Goal: Transaction & Acquisition: Purchase product/service

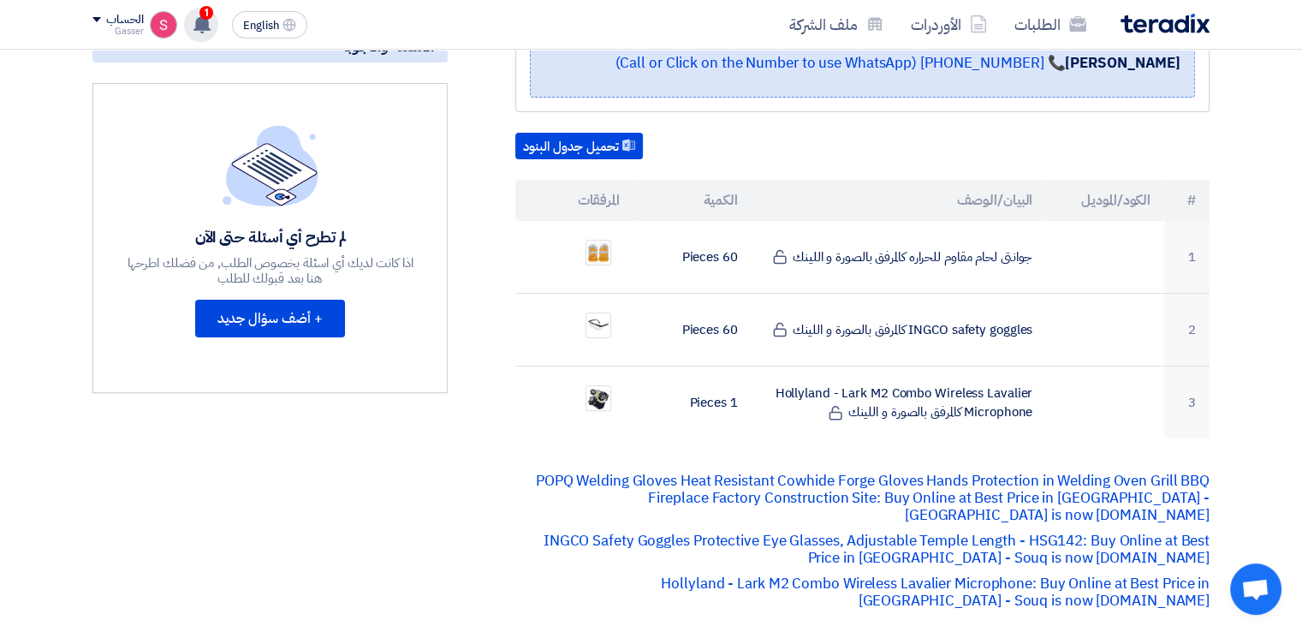
click at [209, 15] on span "1" at bounding box center [206, 13] width 14 height 14
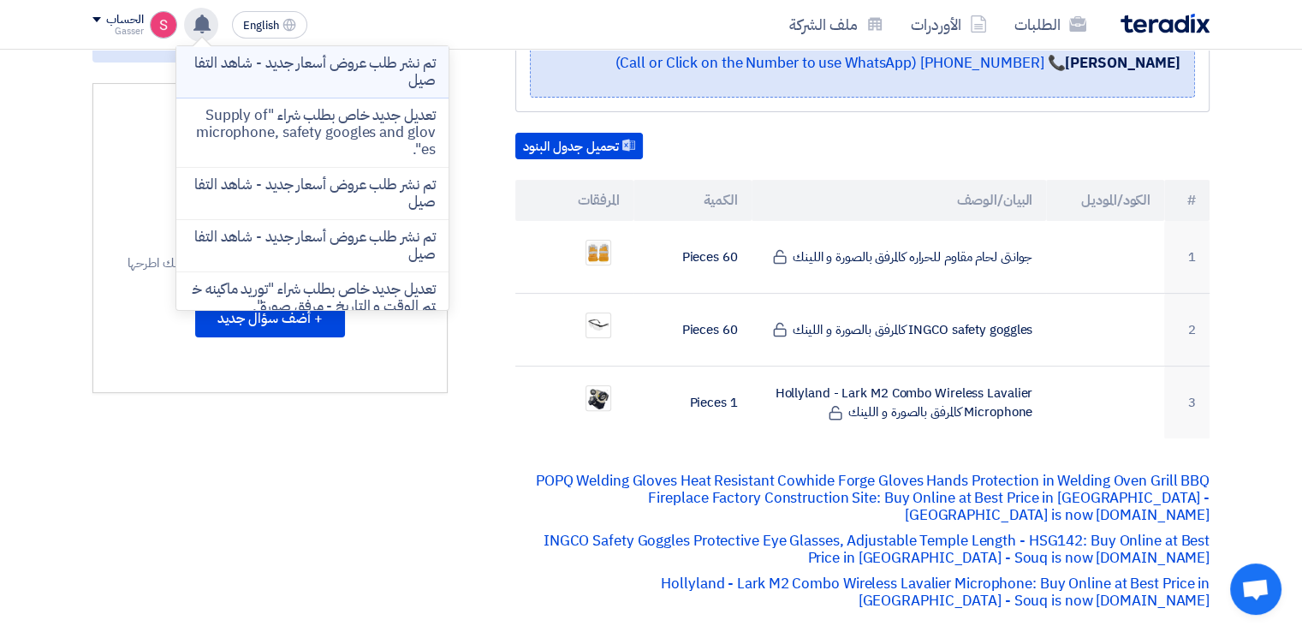
click at [413, 74] on p "تم نشر طلب عروض أسعار جديد - شاهد التفاصيل" at bounding box center [312, 72] width 245 height 34
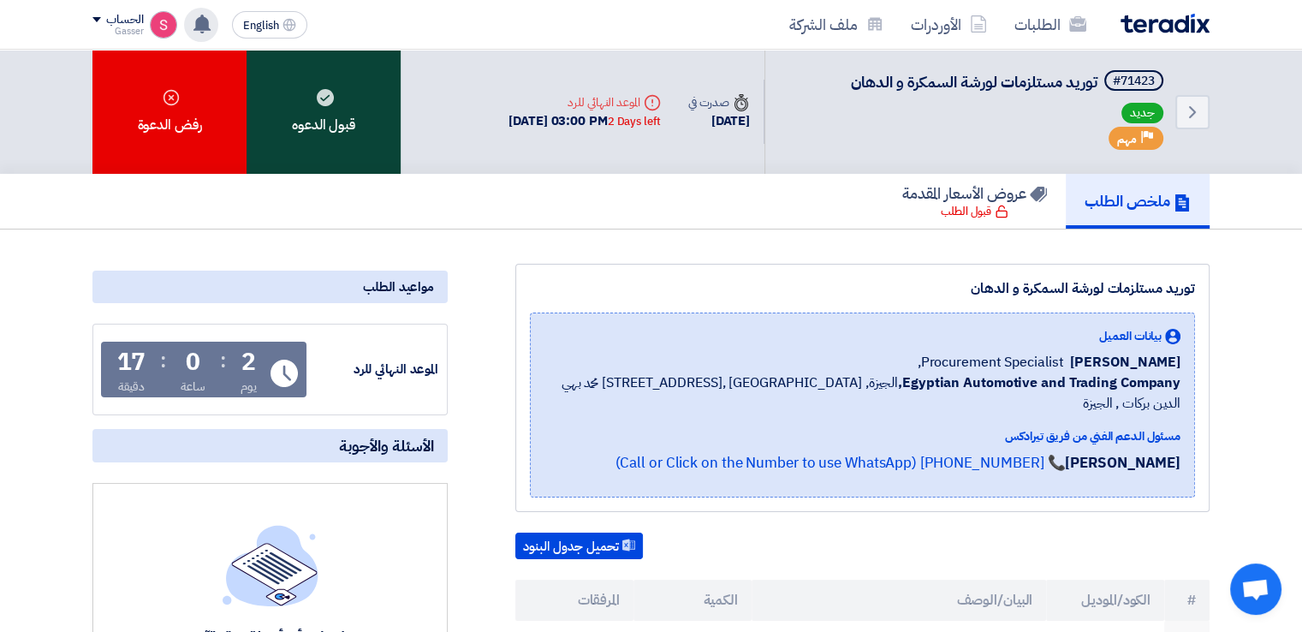
click at [349, 152] on div "قبول الدعوه" at bounding box center [324, 112] width 154 height 124
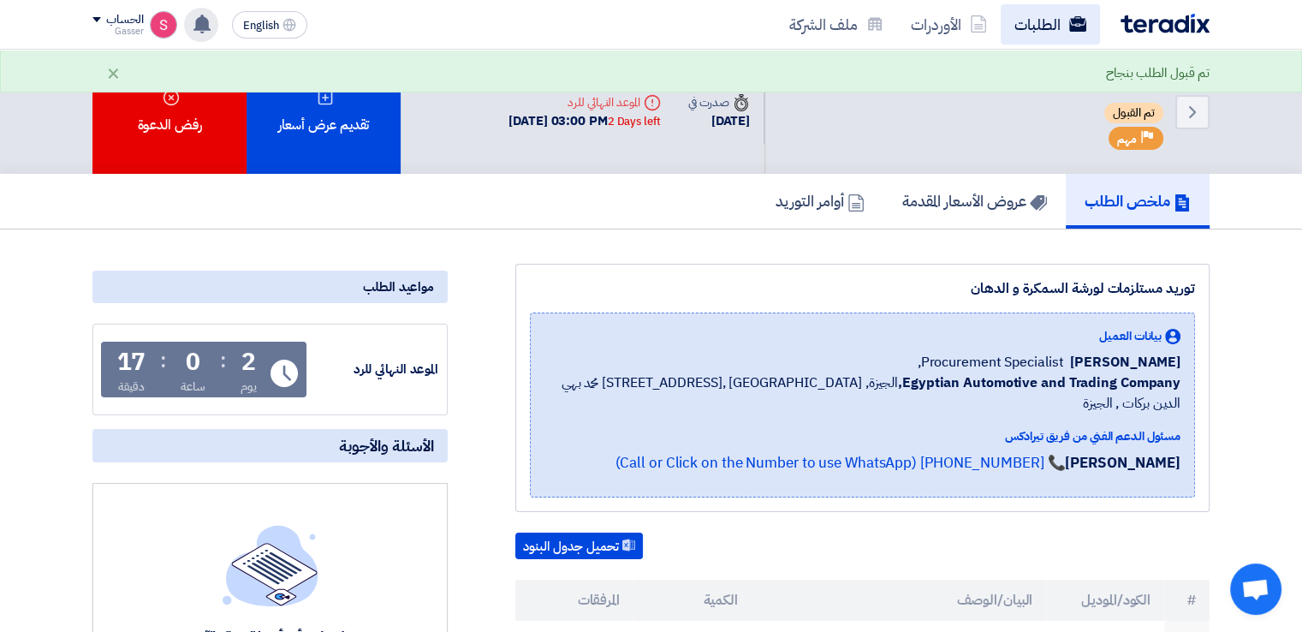
click at [1033, 11] on link "الطلبات" at bounding box center [1050, 24] width 99 height 40
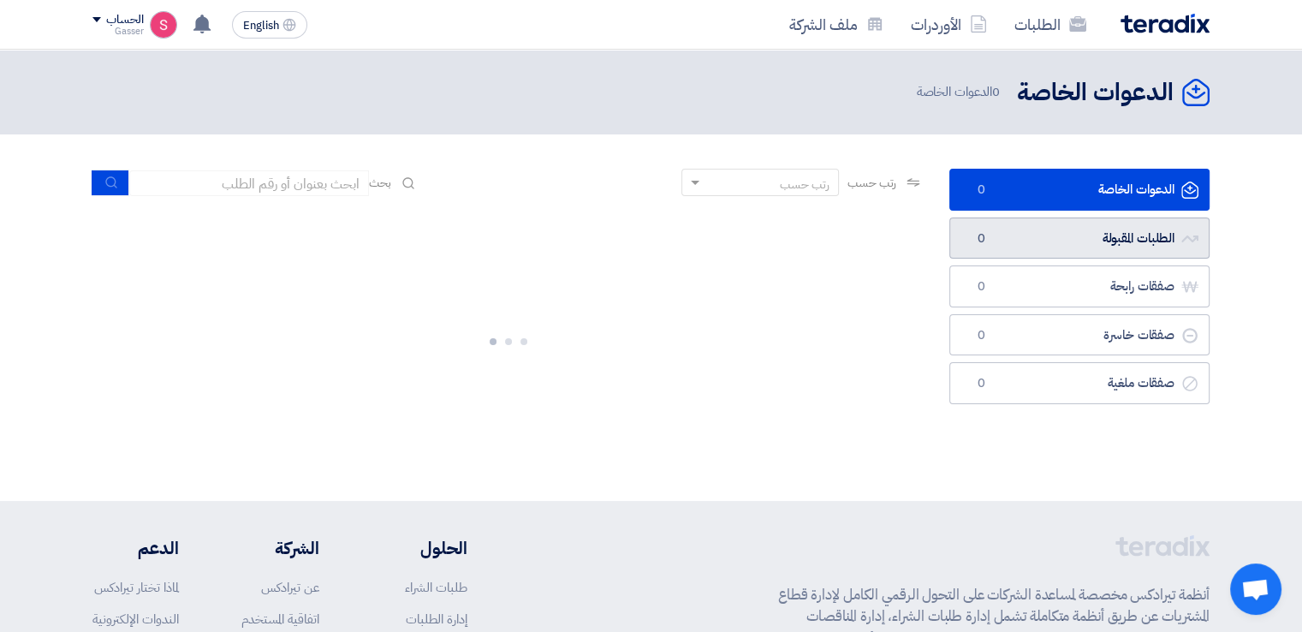
click at [1065, 246] on link "الطلبات المقبولة الطلبات المقبولة 0" at bounding box center [1079, 238] width 260 height 42
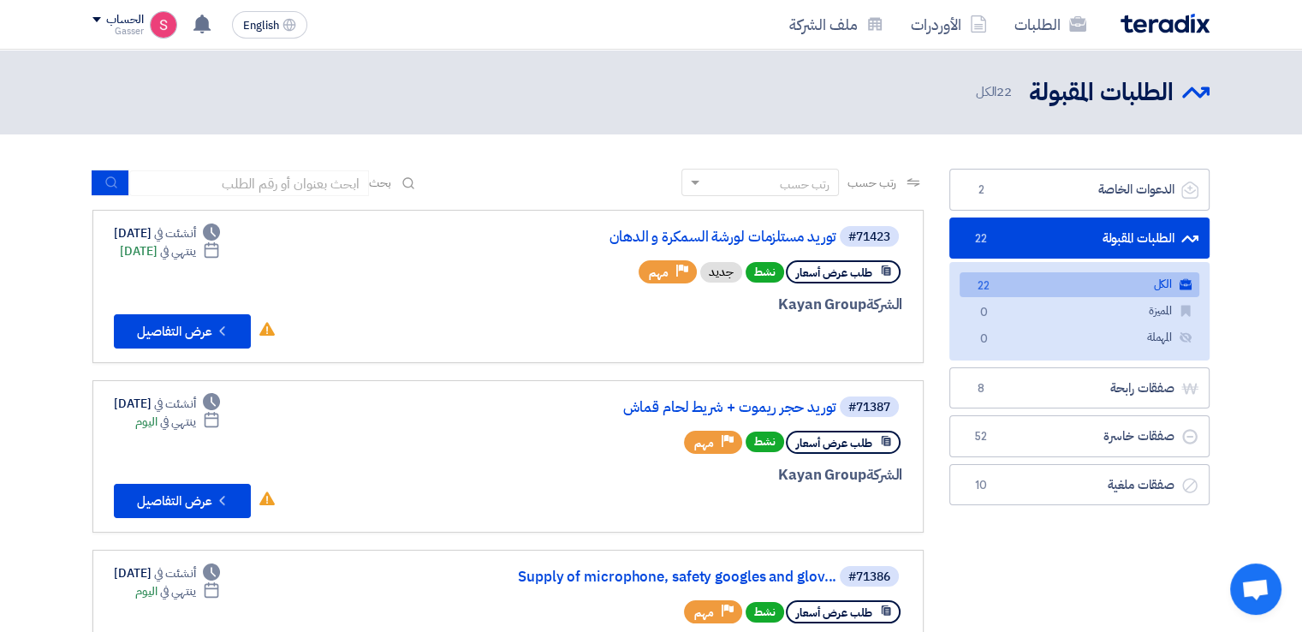
click at [991, 281] on span "22" at bounding box center [983, 286] width 21 height 18
click at [782, 401] on link "توريد حجر ريموت + شريط لحام قماش" at bounding box center [665, 407] width 342 height 15
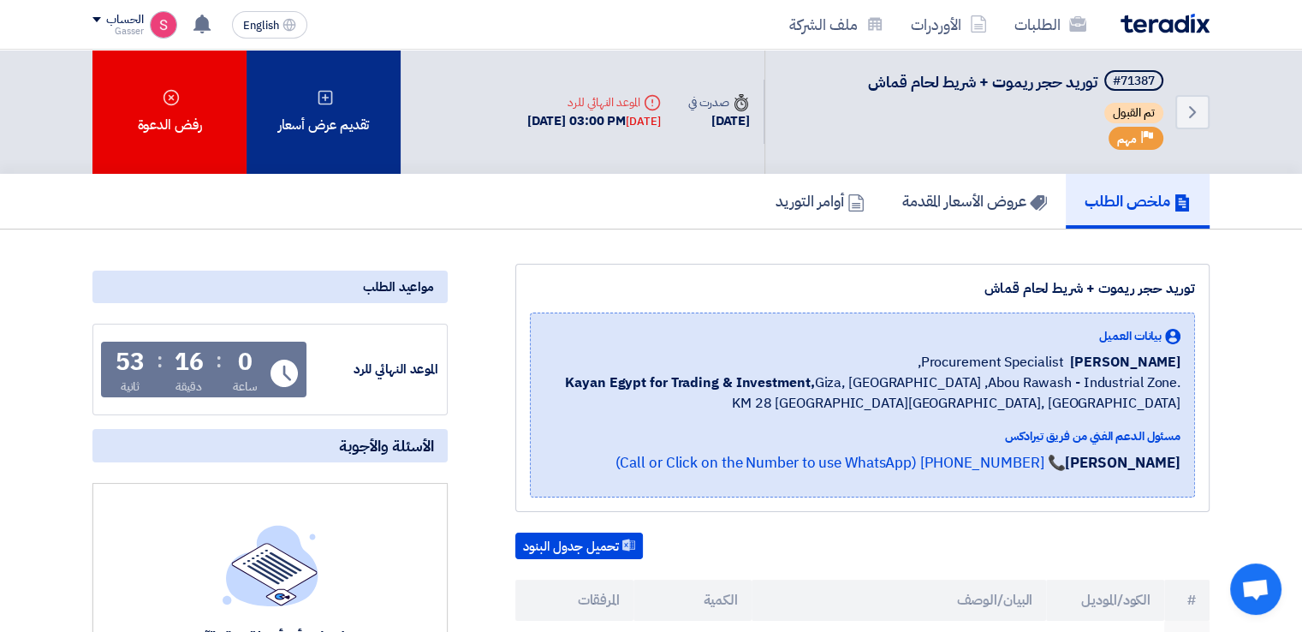
click at [329, 122] on div "تقديم عرض أسعار" at bounding box center [324, 112] width 154 height 124
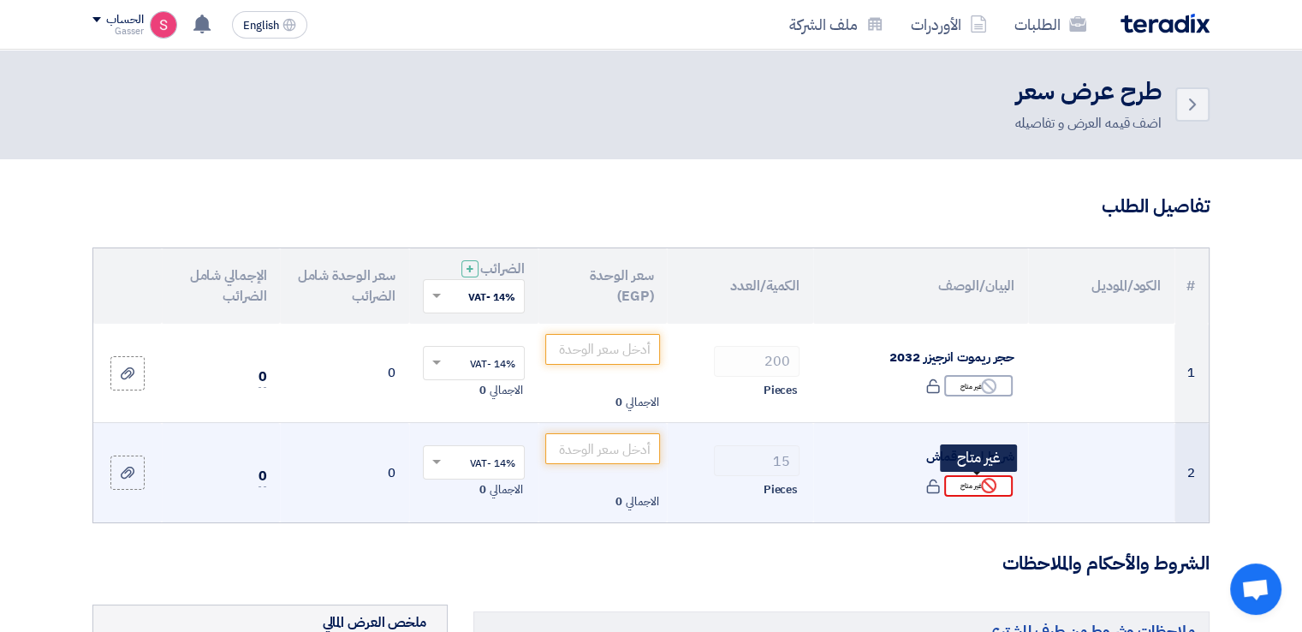
click at [973, 488] on div "Reject غير متاح" at bounding box center [978, 485] width 68 height 21
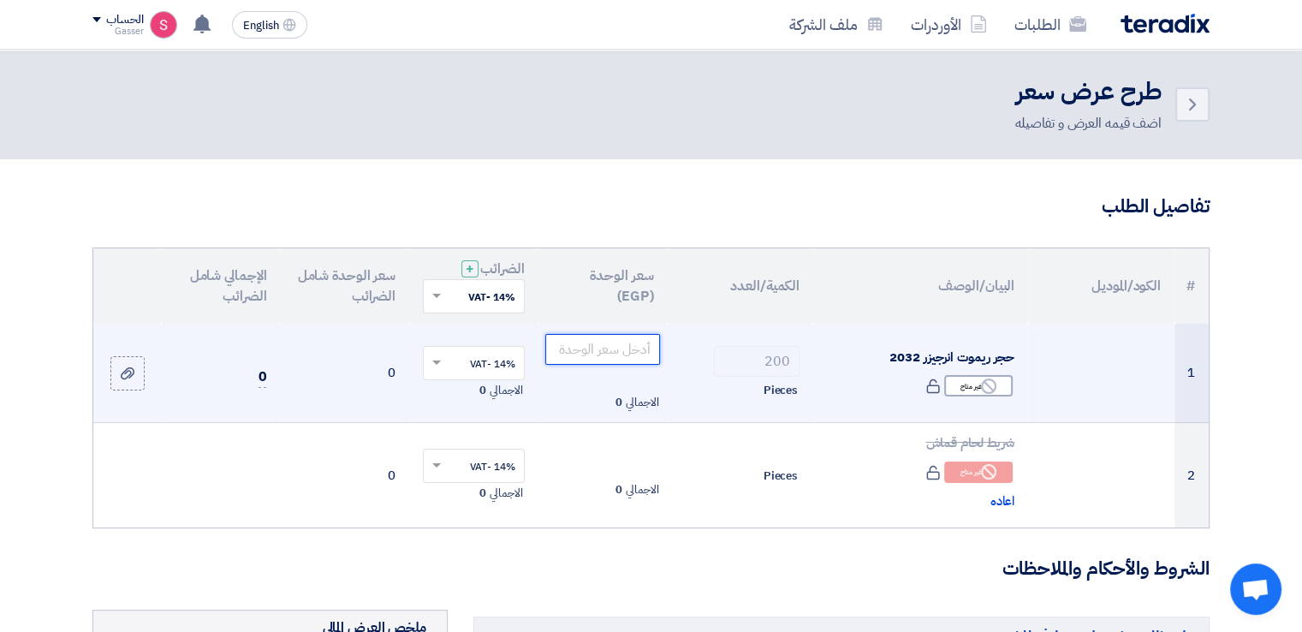
click at [604, 343] on input "number" at bounding box center [603, 349] width 116 height 31
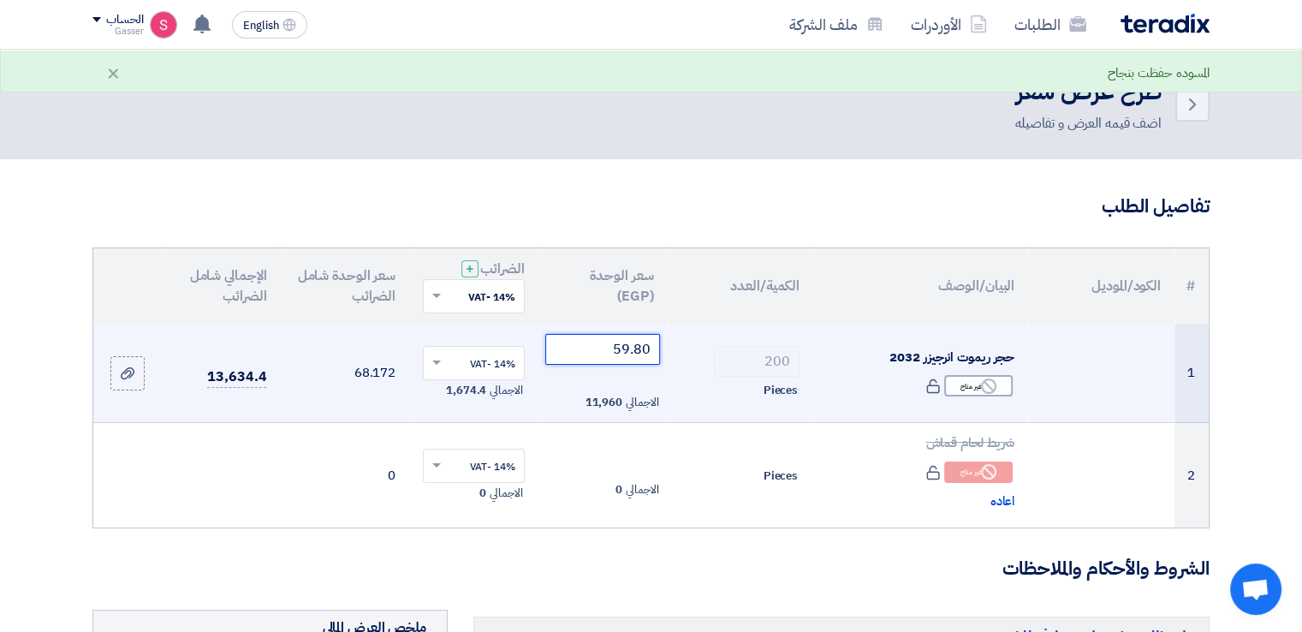
type input "59.80"
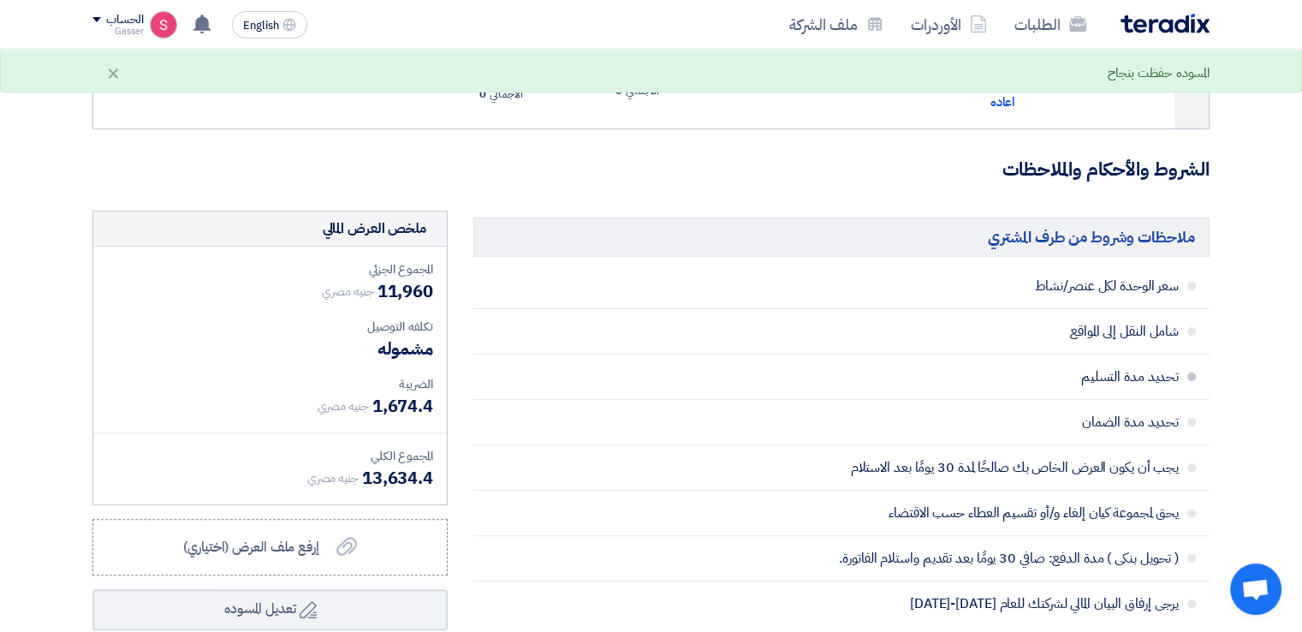
scroll to position [799, 0]
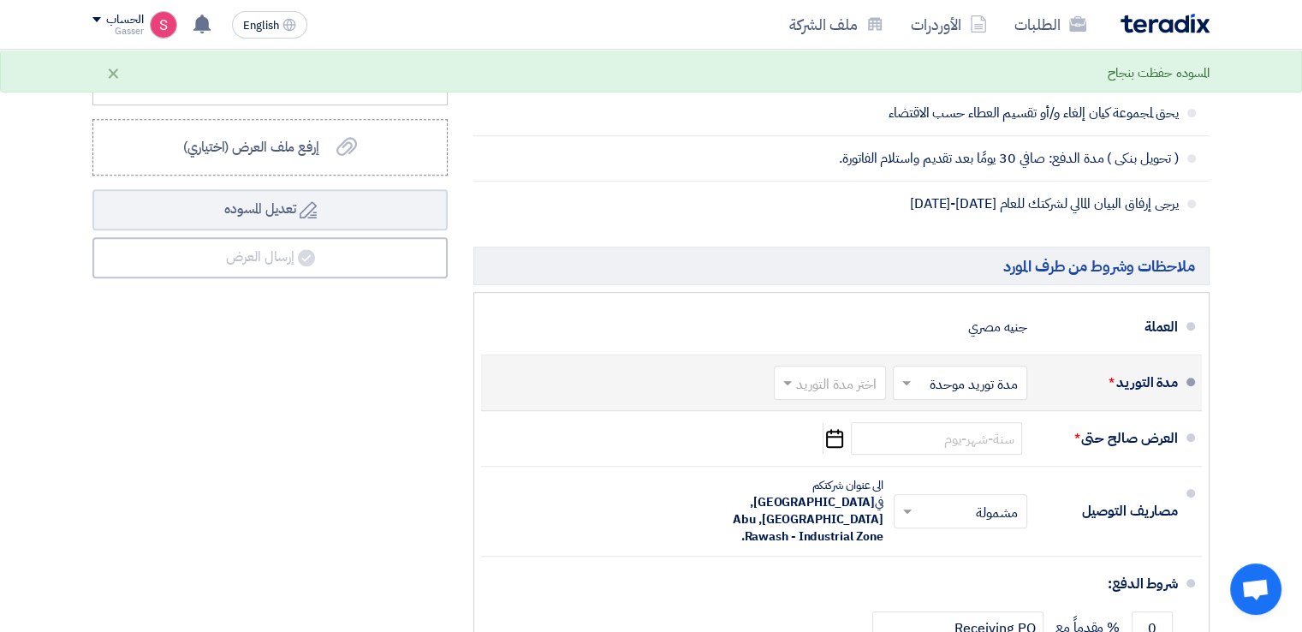
click at [856, 372] on input "text" at bounding box center [827, 384] width 104 height 25
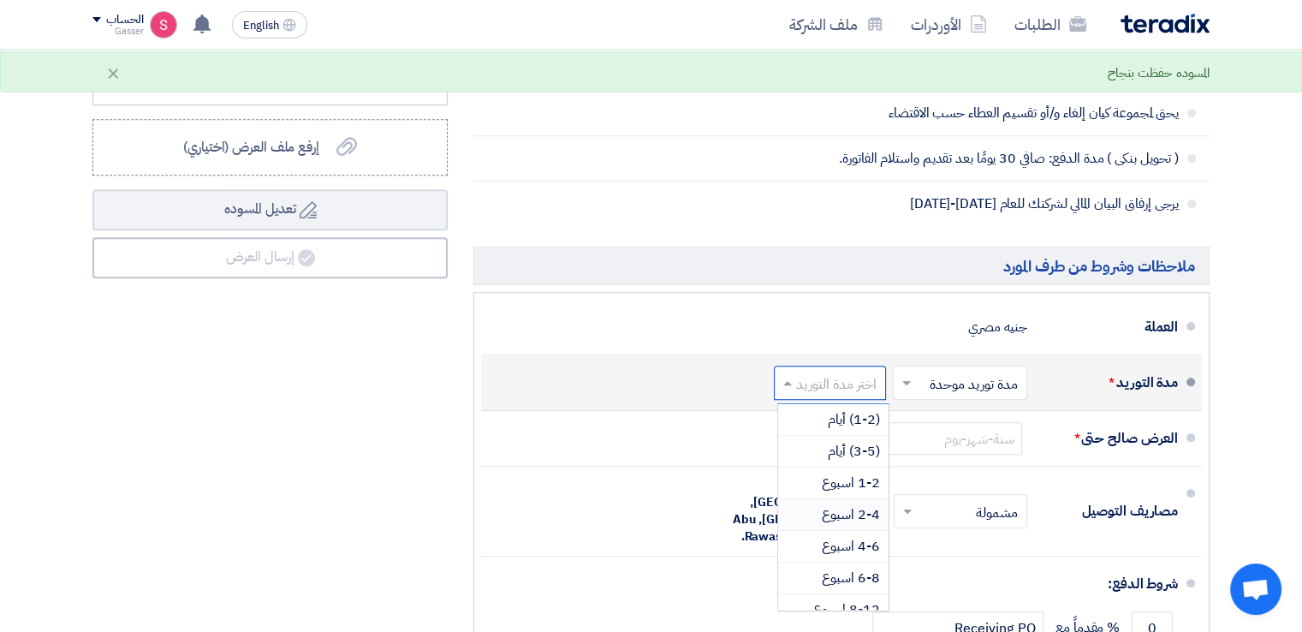
click at [859, 504] on span "2-4 اسبوع" at bounding box center [851, 514] width 58 height 21
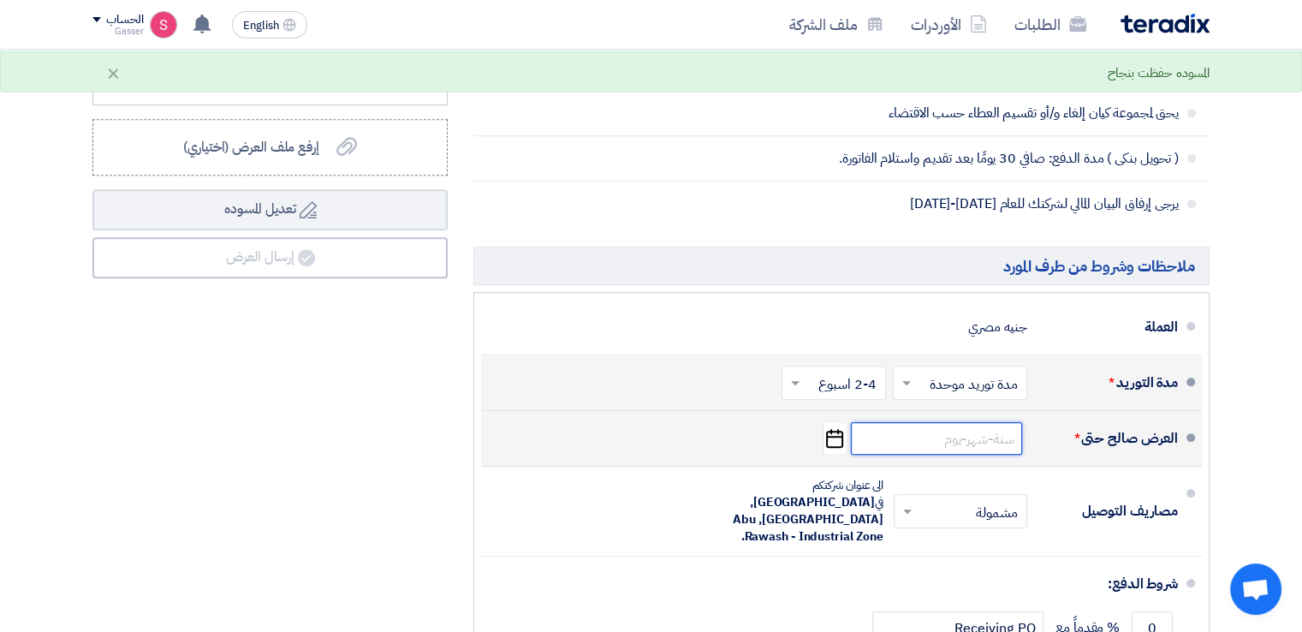
click at [959, 432] on input at bounding box center [936, 438] width 171 height 33
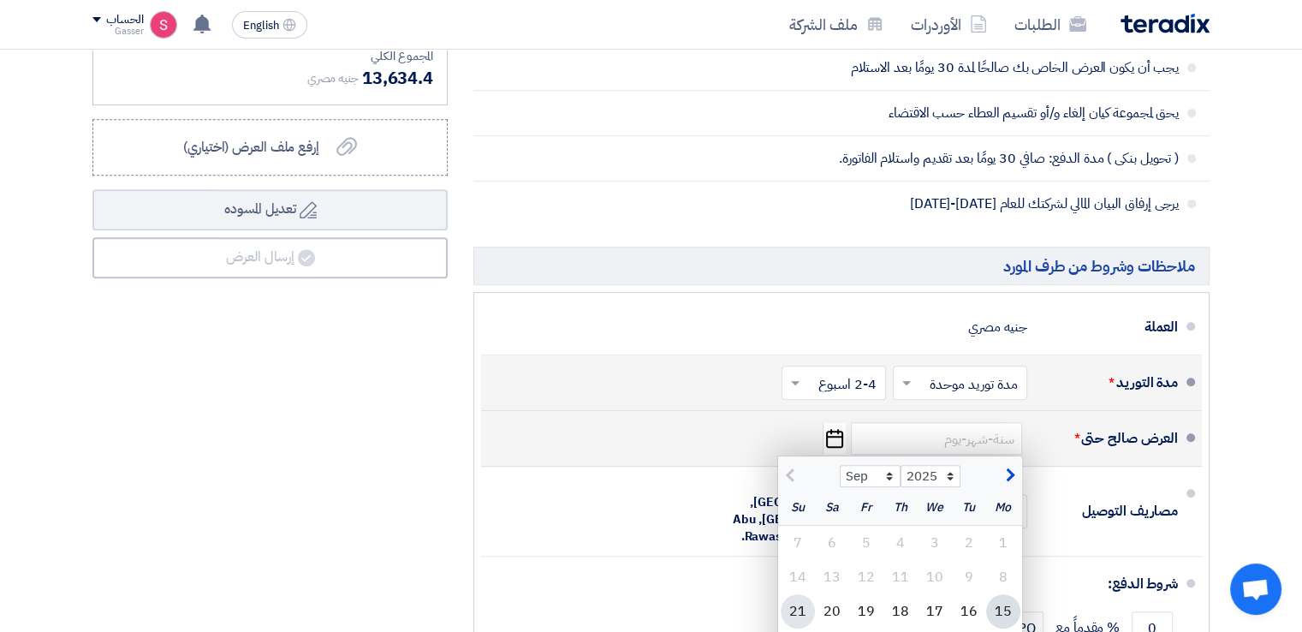
click at [800, 602] on div "21" at bounding box center [798, 611] width 34 height 34
type input "[DATE]"
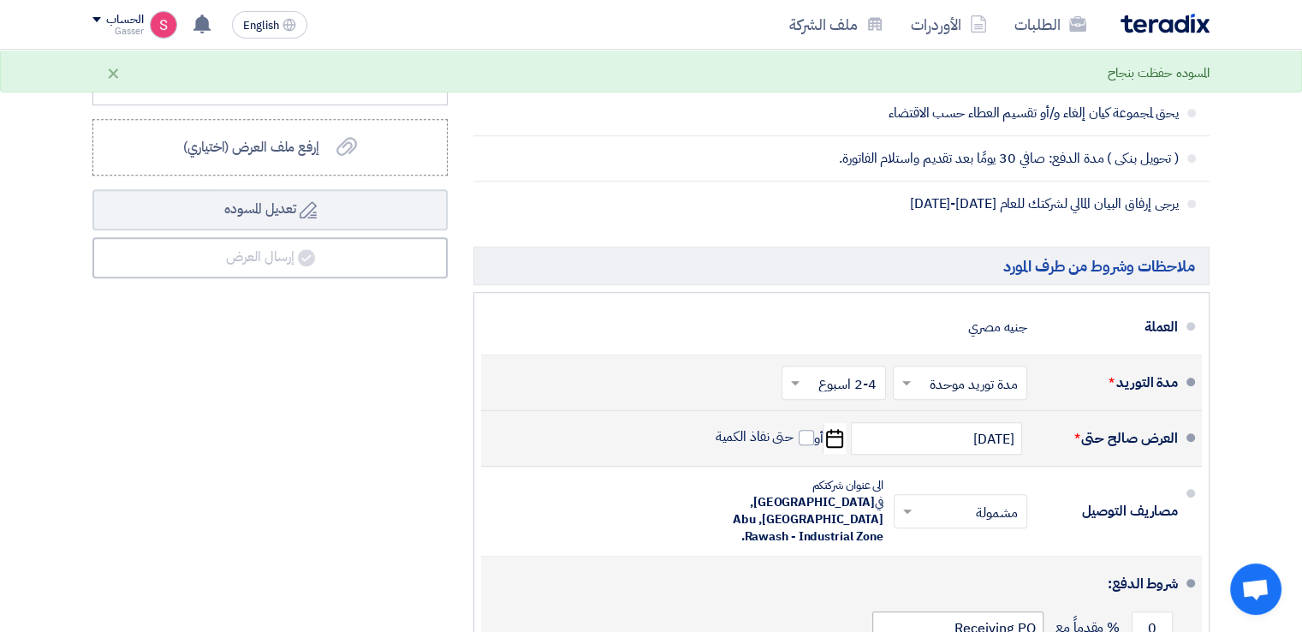
scroll to position [1199, 0]
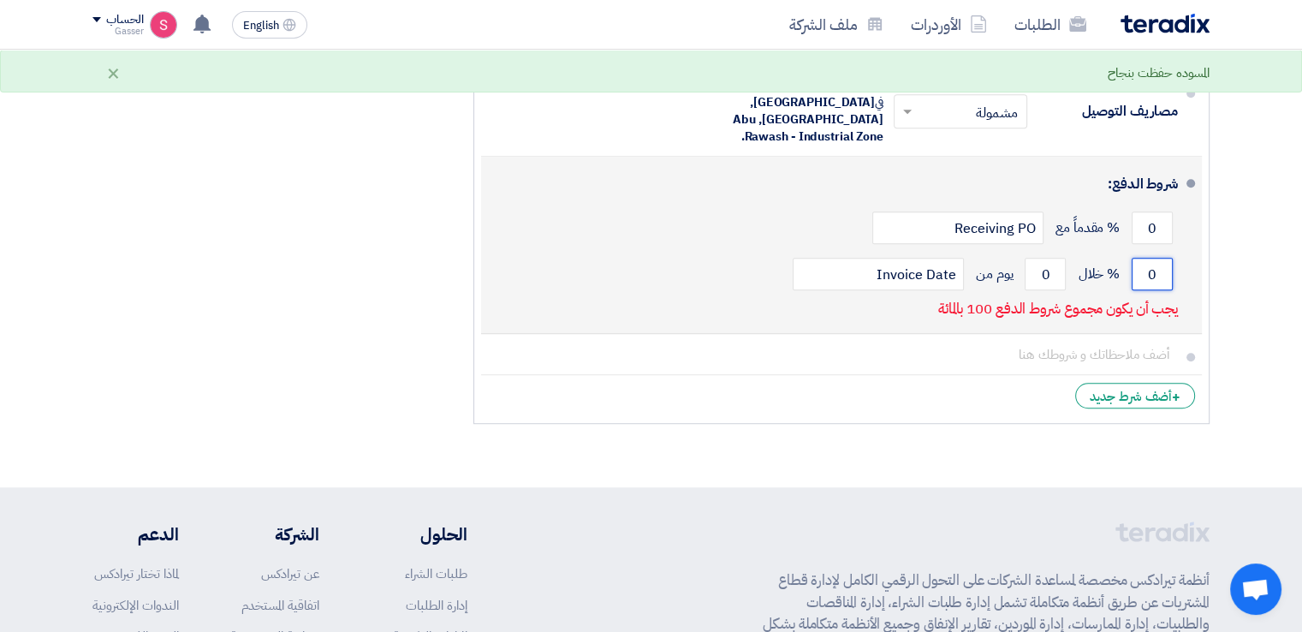
drag, startPoint x: 1161, startPoint y: 237, endPoint x: 1132, endPoint y: 242, distance: 29.6
click at [1132, 258] on input "0" at bounding box center [1152, 274] width 41 height 33
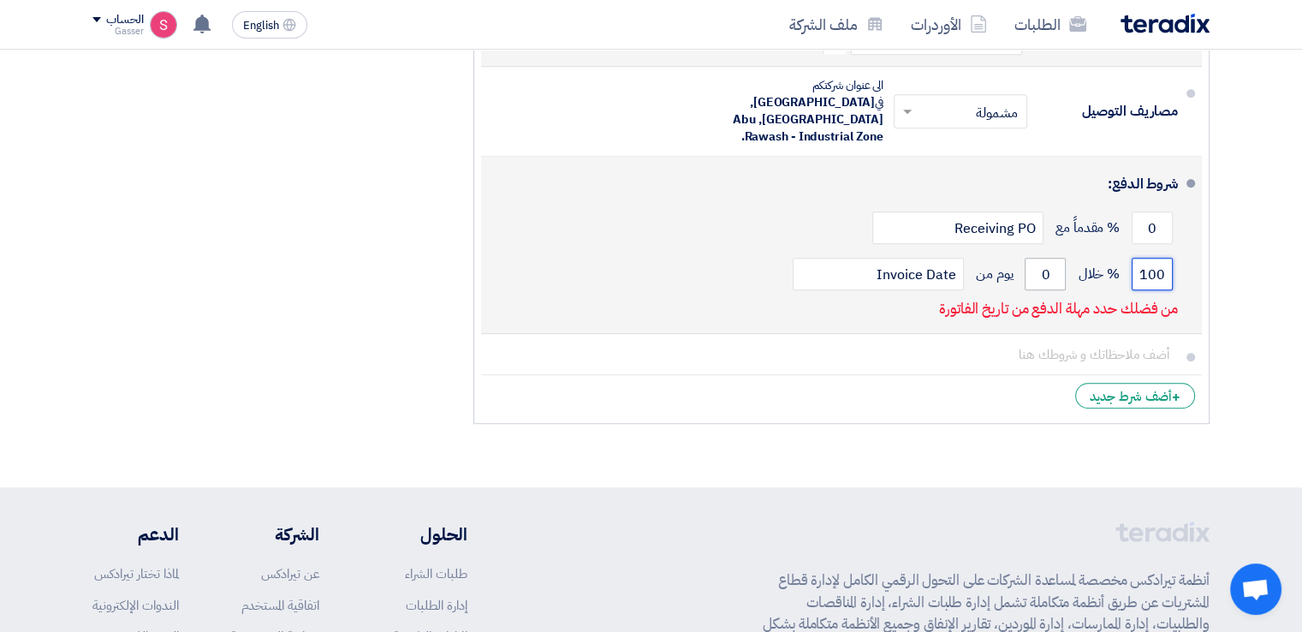
type input "100"
drag, startPoint x: 1045, startPoint y: 234, endPoint x: 1054, endPoint y: 234, distance: 9.4
click at [1054, 258] on input "0" at bounding box center [1045, 274] width 41 height 33
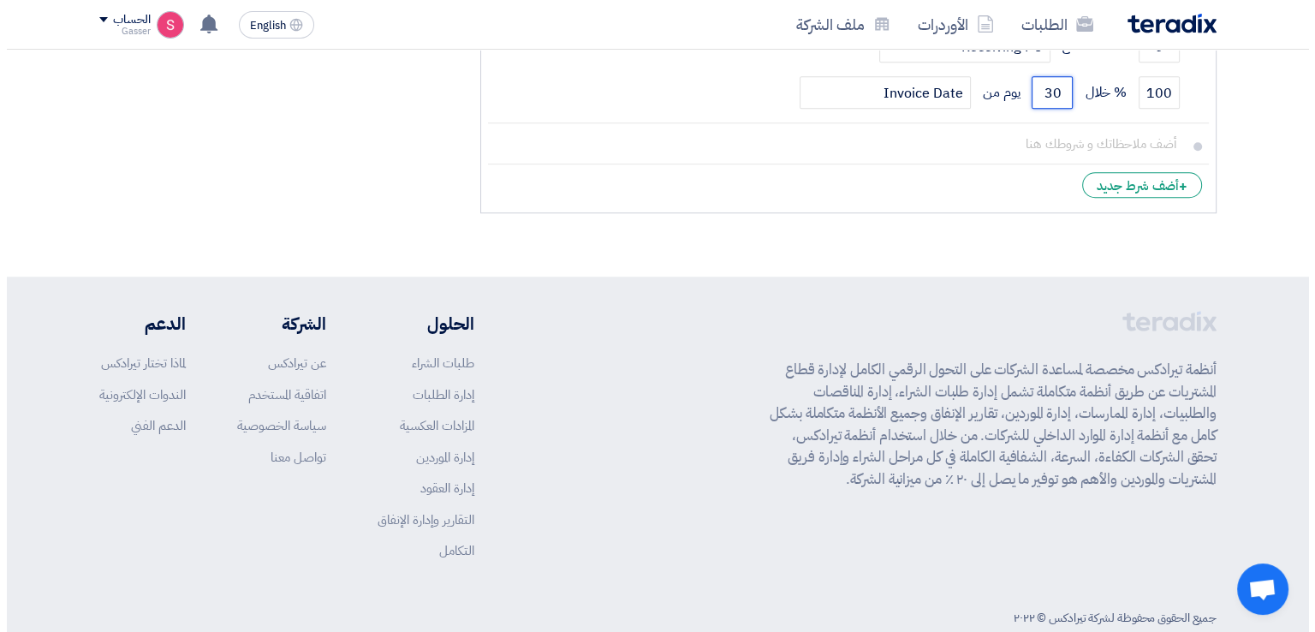
scroll to position [980, 0]
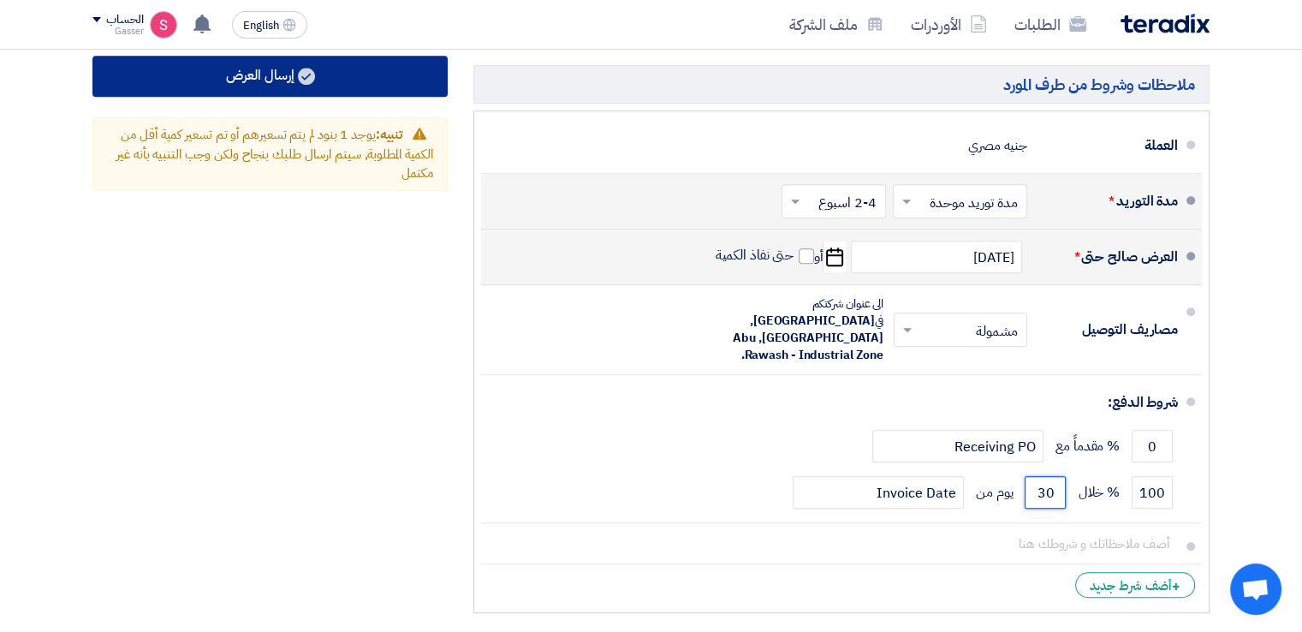
type input "30"
click at [352, 72] on button "إرسال العرض" at bounding box center [269, 76] width 355 height 41
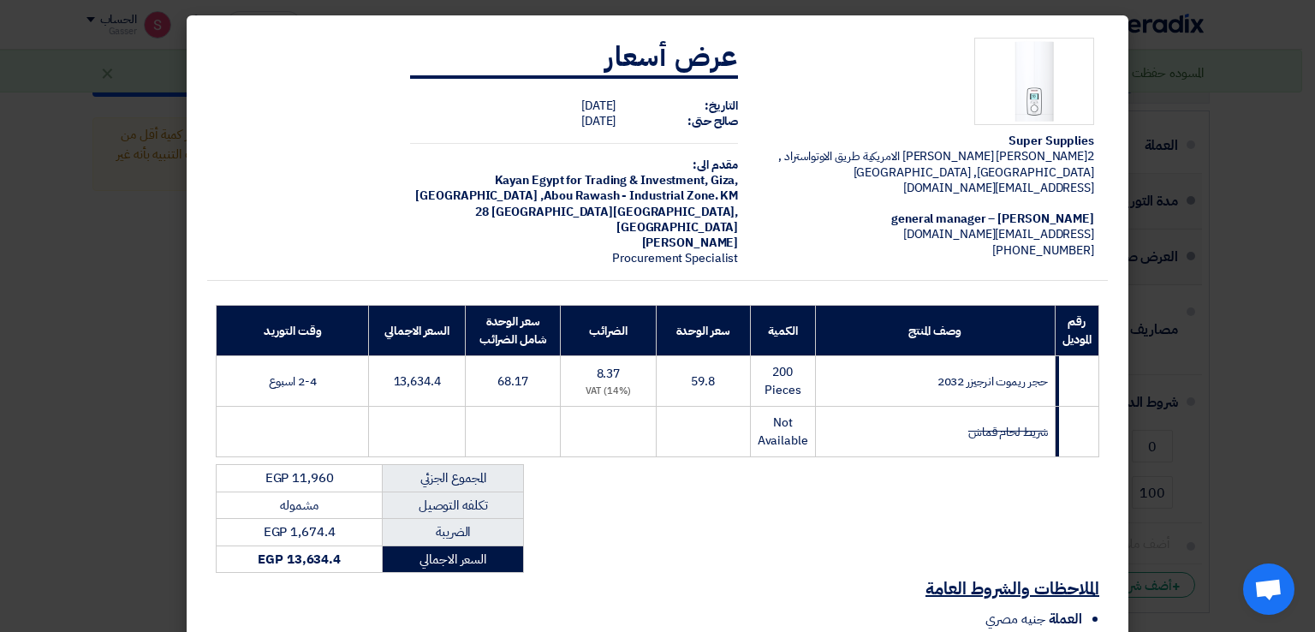
scroll to position [195, 0]
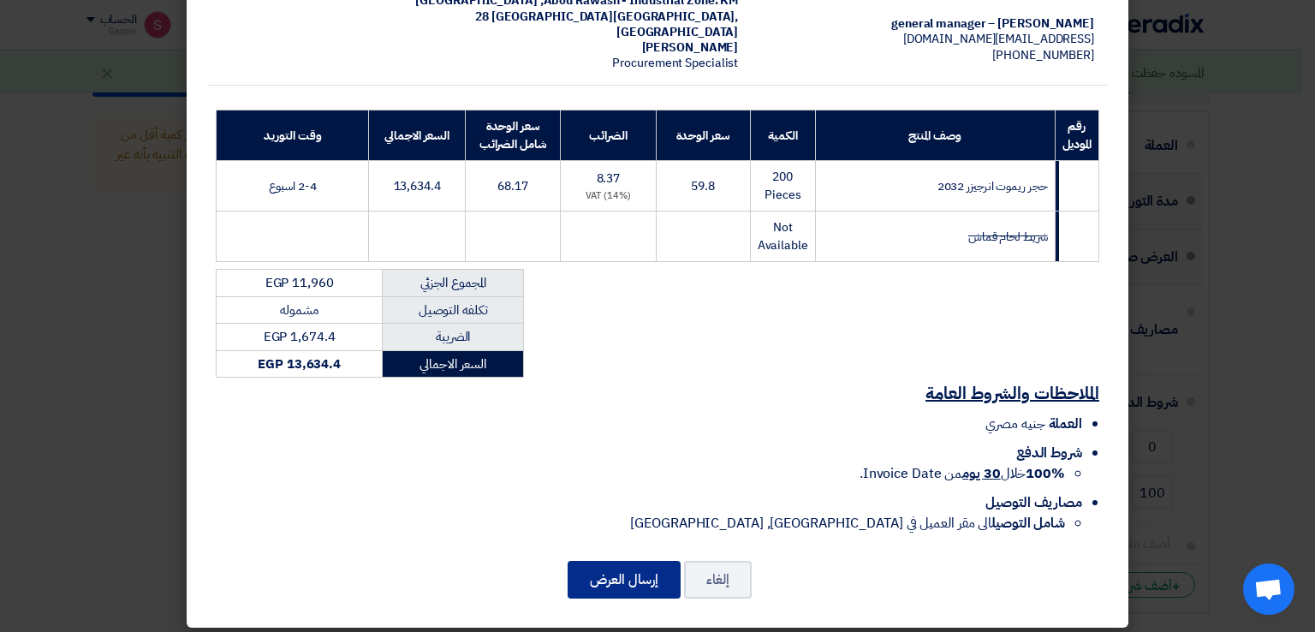
click at [625, 563] on button "إرسال العرض" at bounding box center [624, 580] width 113 height 38
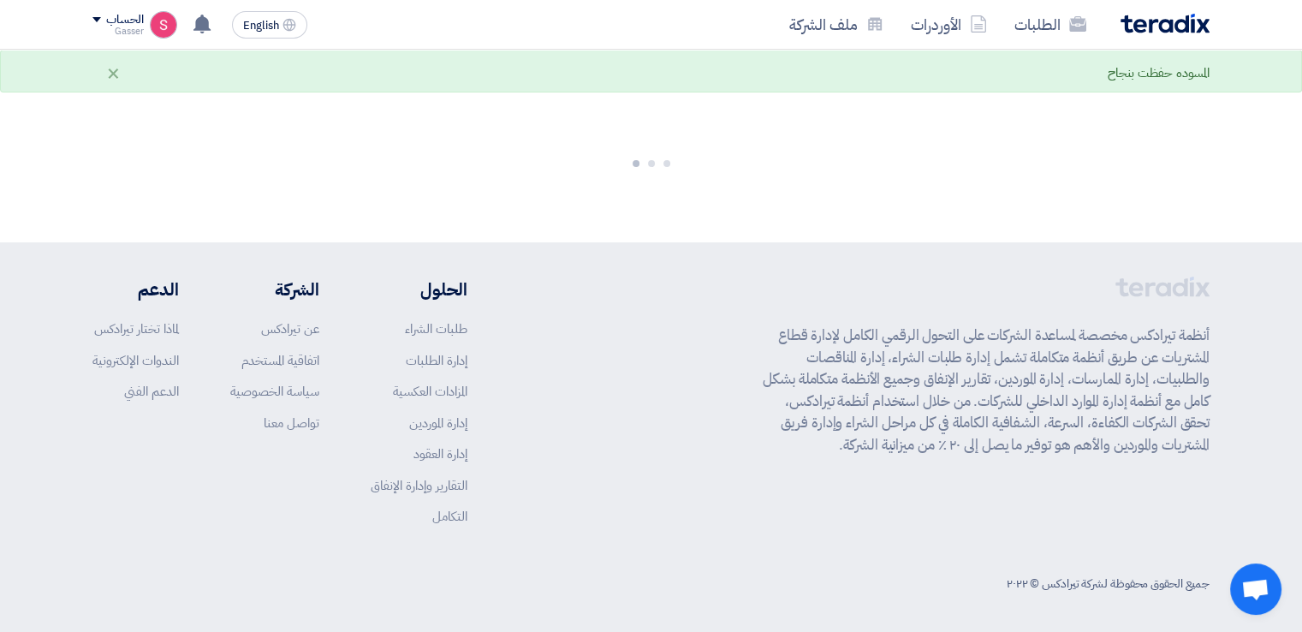
scroll to position [1013, 0]
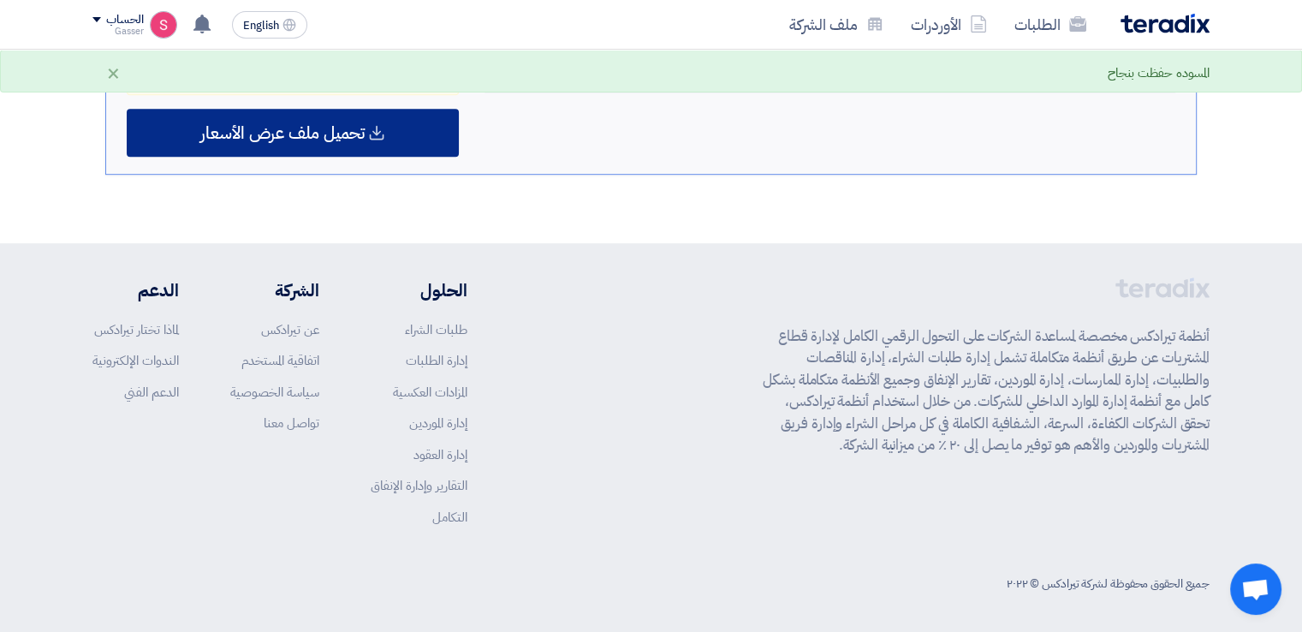
click at [332, 126] on span "تحميل ملف عرض الأسعار" at bounding box center [282, 132] width 164 height 15
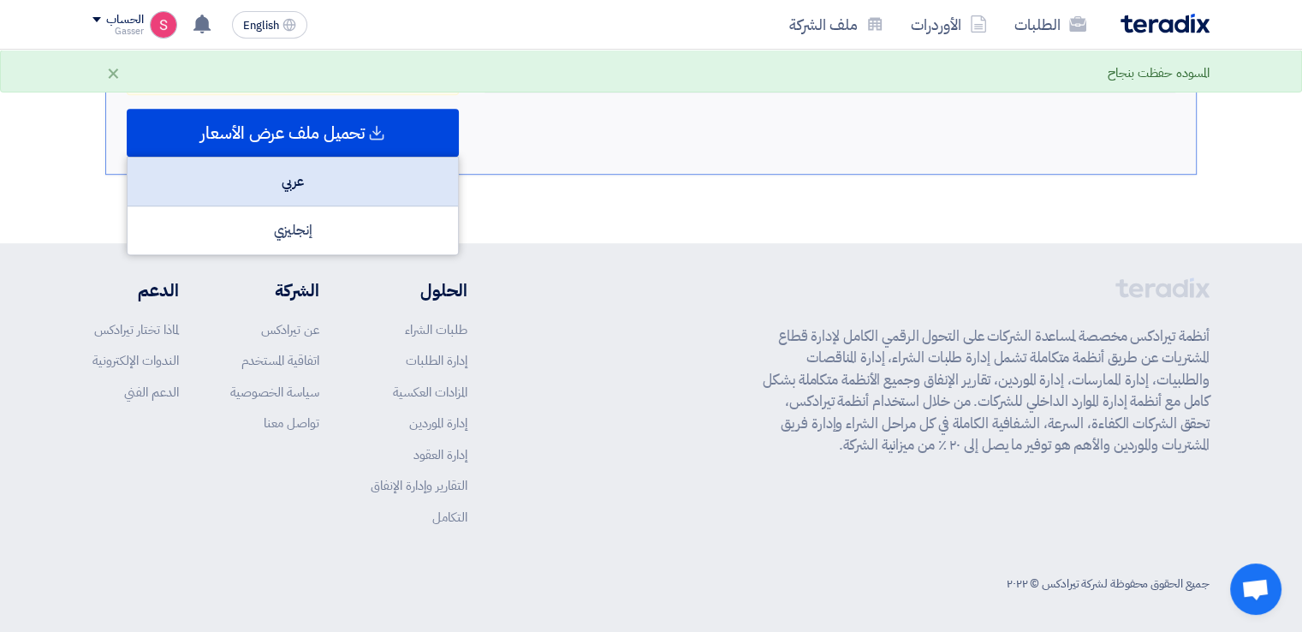
click at [341, 186] on div "عربي" at bounding box center [293, 182] width 330 height 49
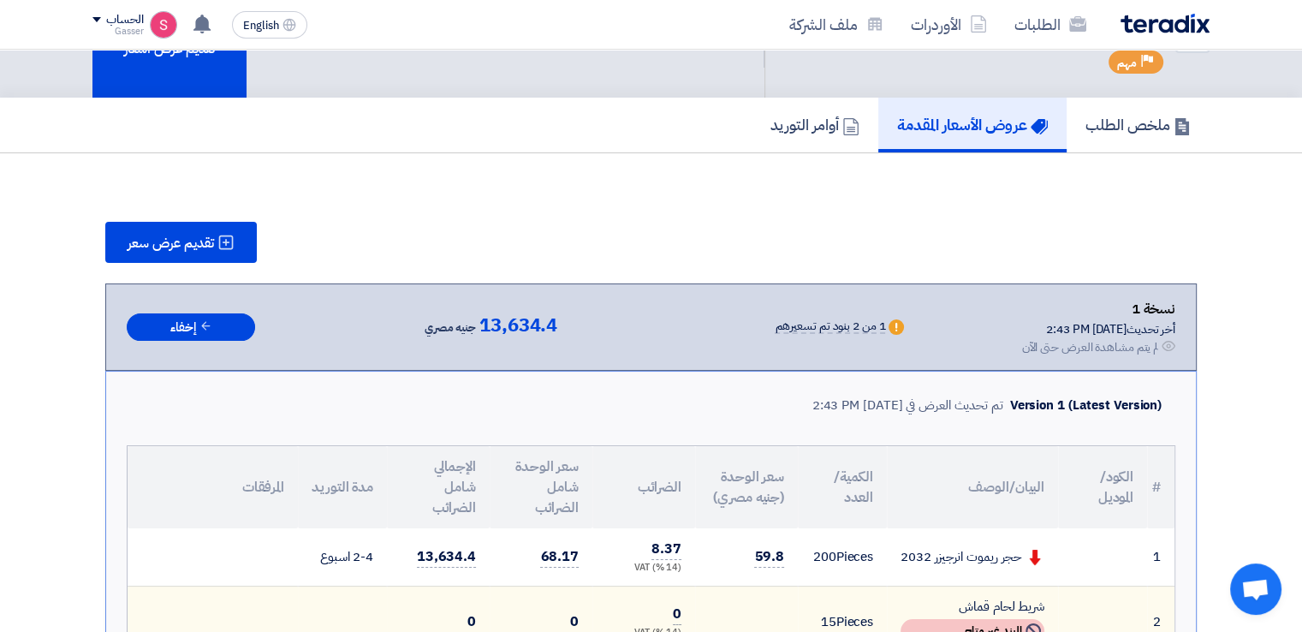
scroll to position [0, 0]
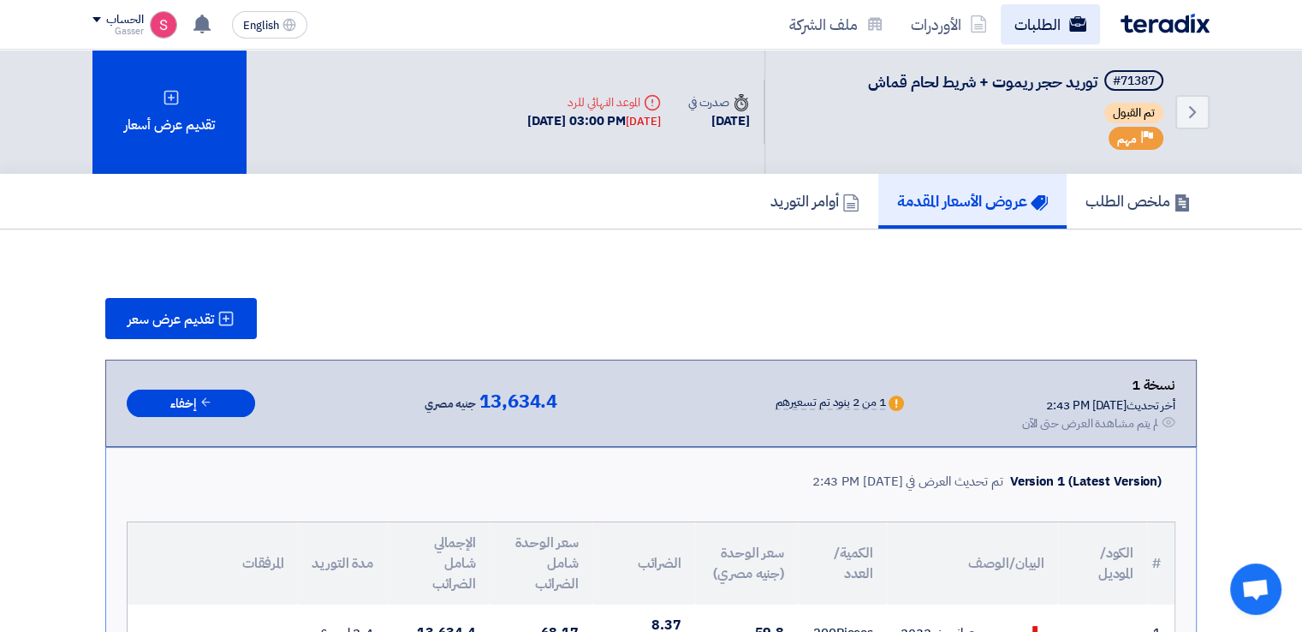
click at [1054, 24] on link "الطلبات" at bounding box center [1050, 24] width 99 height 40
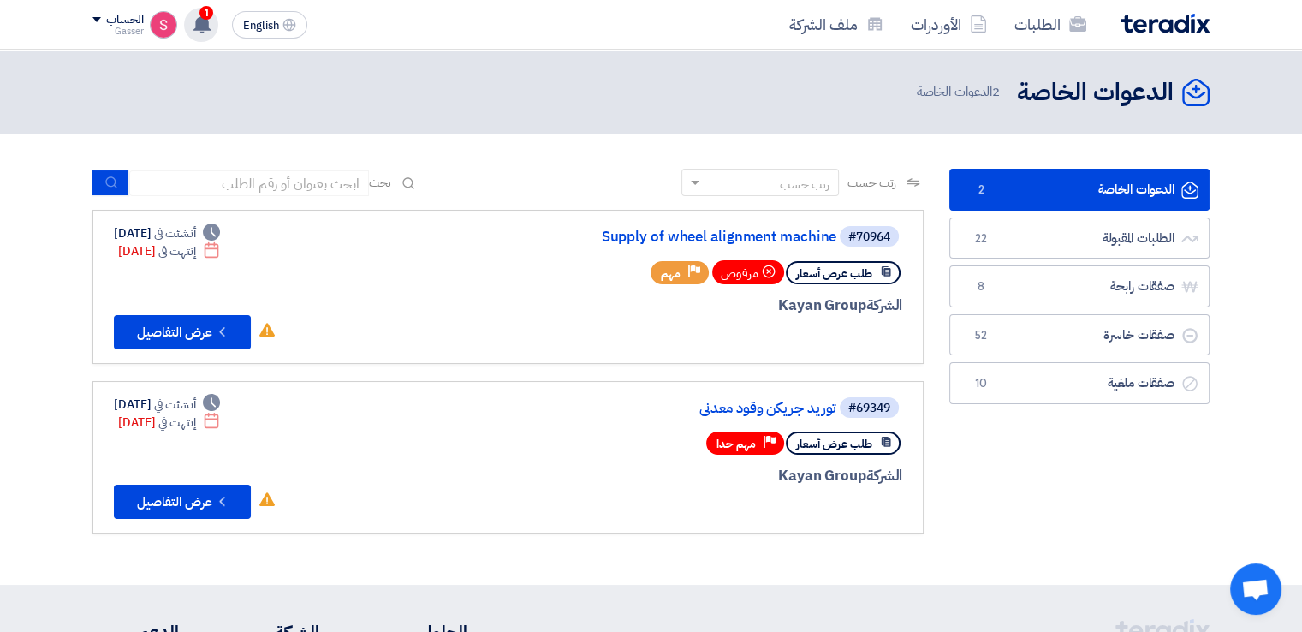
click at [216, 18] on div "1 تم نشر طلب عروض أسعار جديد - شاهد التفاصيل Just now تم نشر طلب عروض أسعار جدي…" at bounding box center [201, 25] width 34 height 34
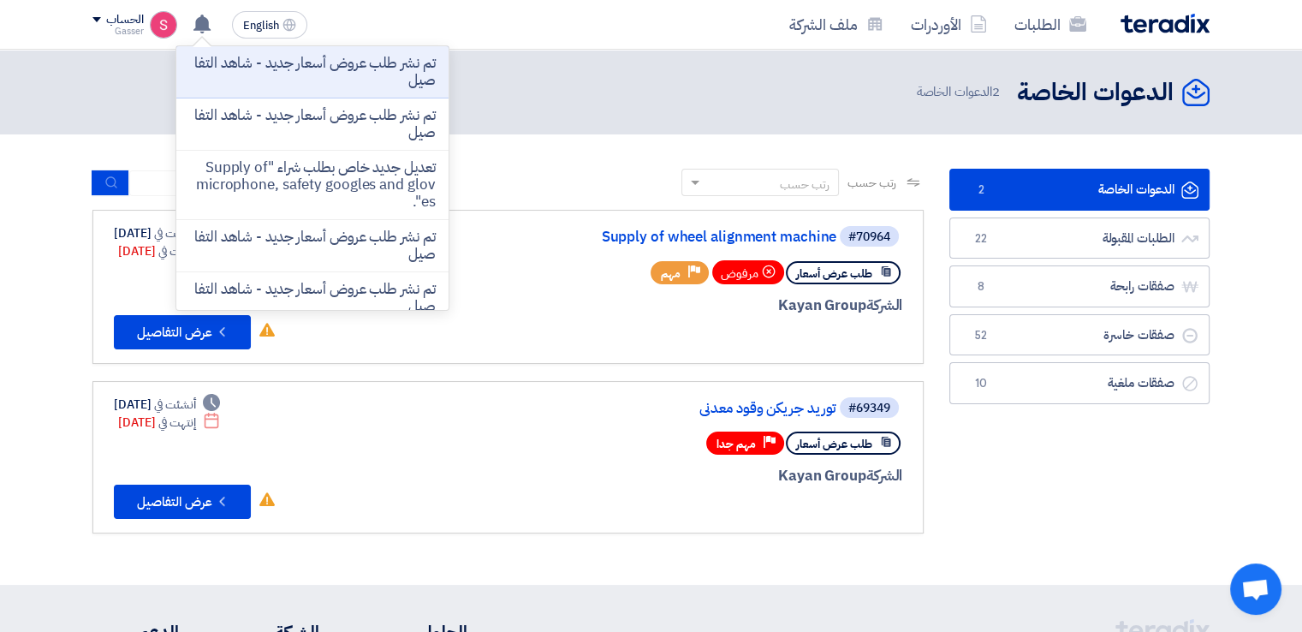
click at [361, 74] on p "تم نشر طلب عروض أسعار جديد - شاهد التفاصيل" at bounding box center [312, 72] width 245 height 34
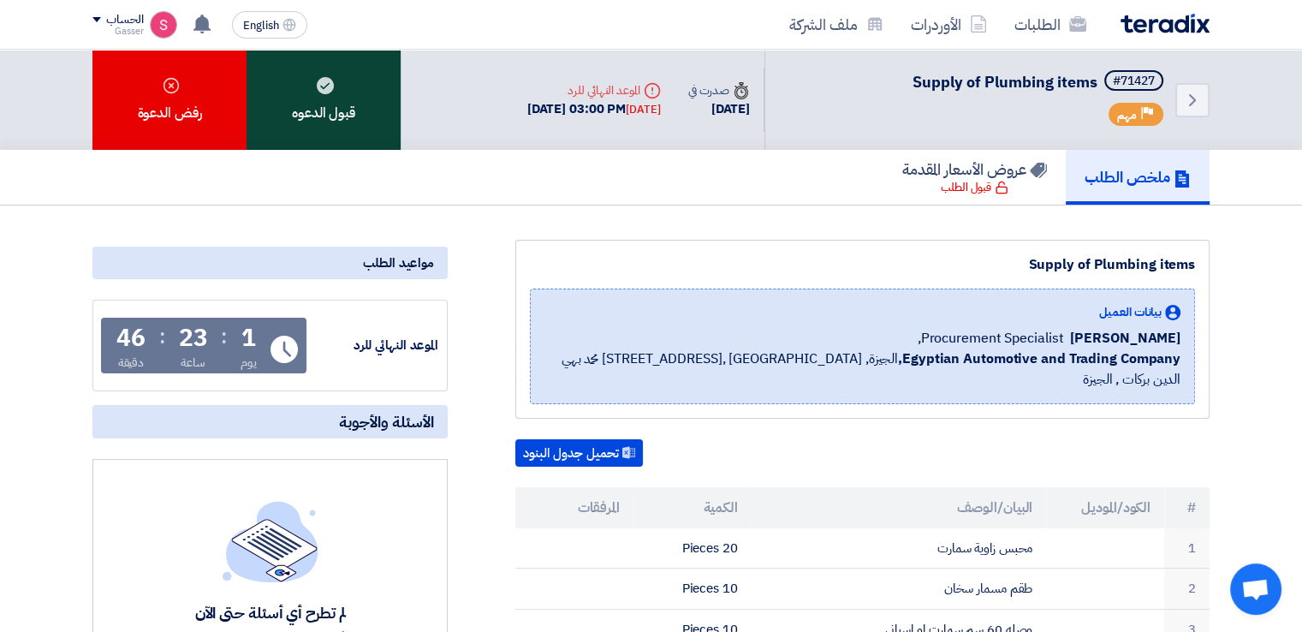
click at [332, 99] on div "قبول الدعوه" at bounding box center [324, 100] width 154 height 100
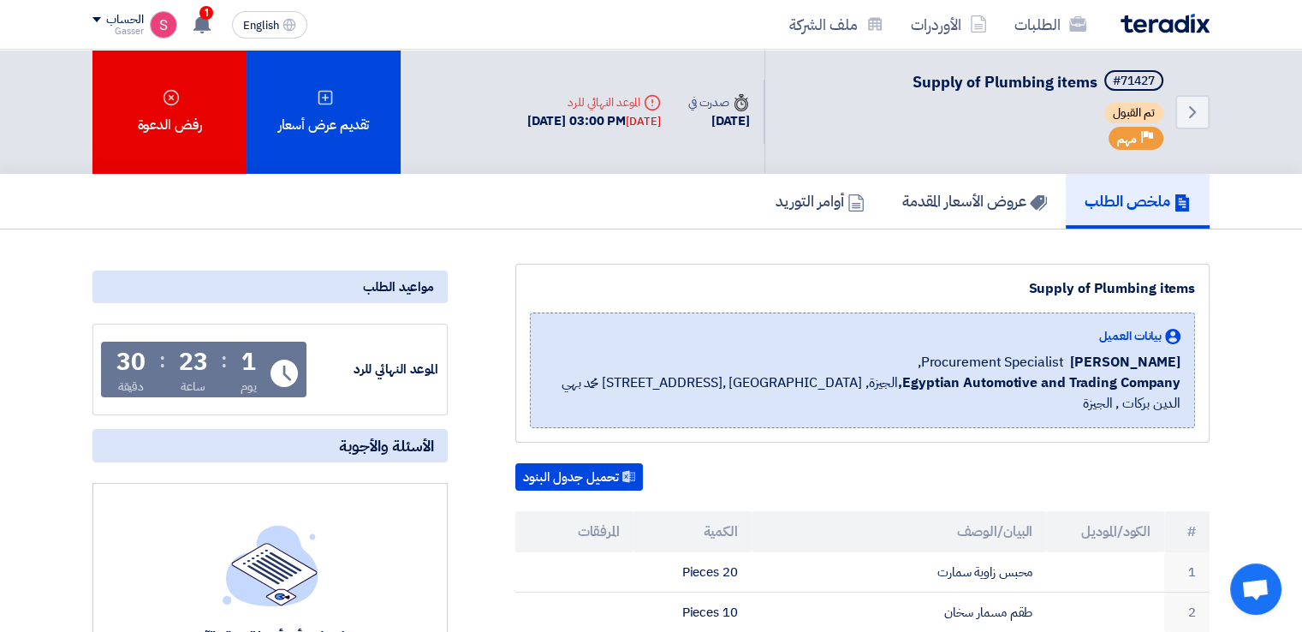
click at [176, 12] on div "الحساب Gasser الطلبات الأوردرات ملف الشركة الإعدادات خروج" at bounding box center [134, 24] width 85 height 27
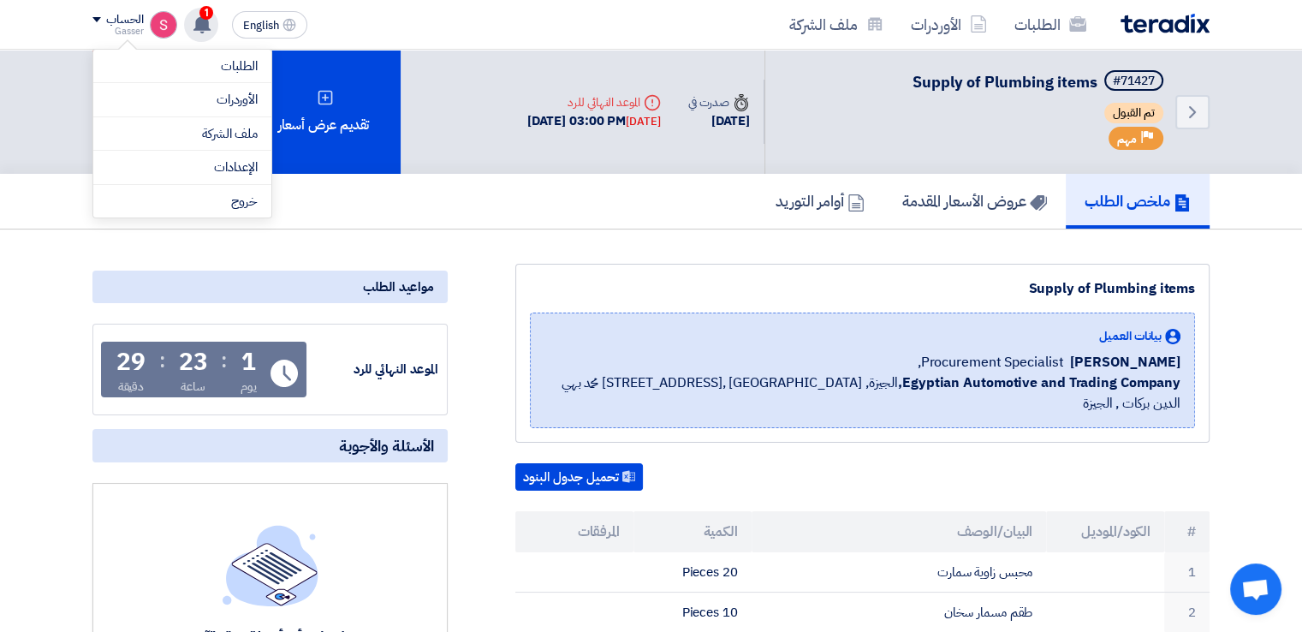
click at [200, 12] on span "1" at bounding box center [206, 13] width 14 height 14
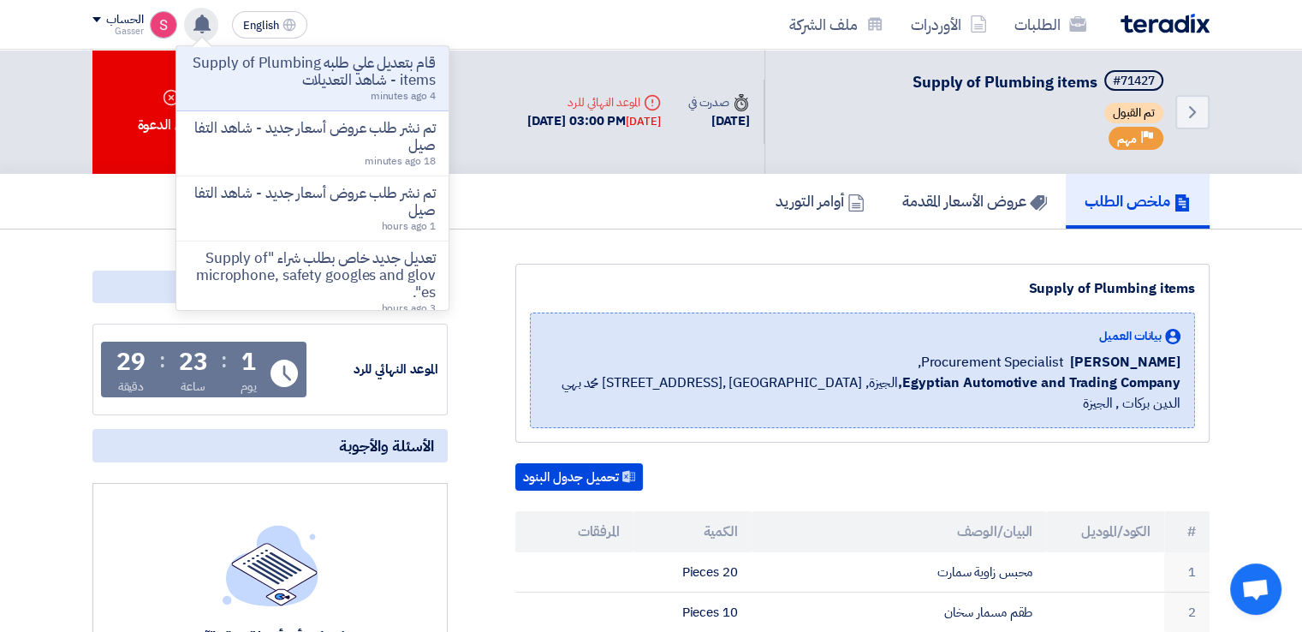
click at [1031, 45] on div "الطلبات الأوردرات ملف الشركة English EN قام بتعديل علي طلبه Supply of Plumbing …" at bounding box center [651, 24] width 1143 height 49
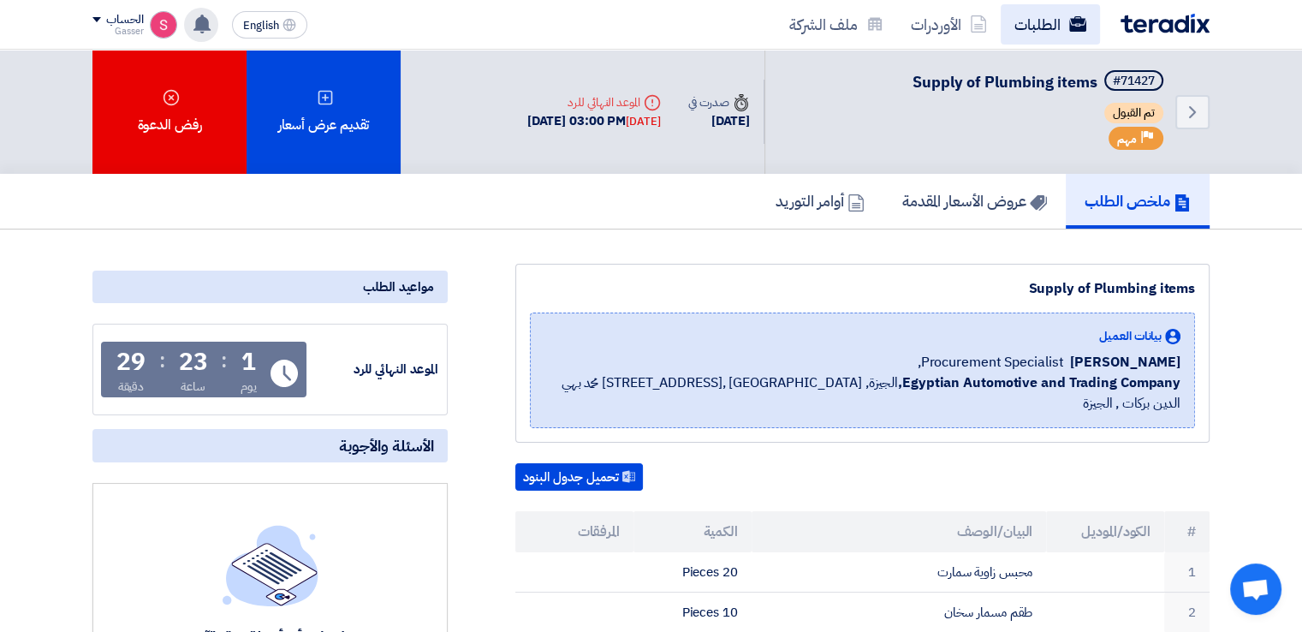
click at [1045, 18] on link "الطلبات" at bounding box center [1050, 24] width 99 height 40
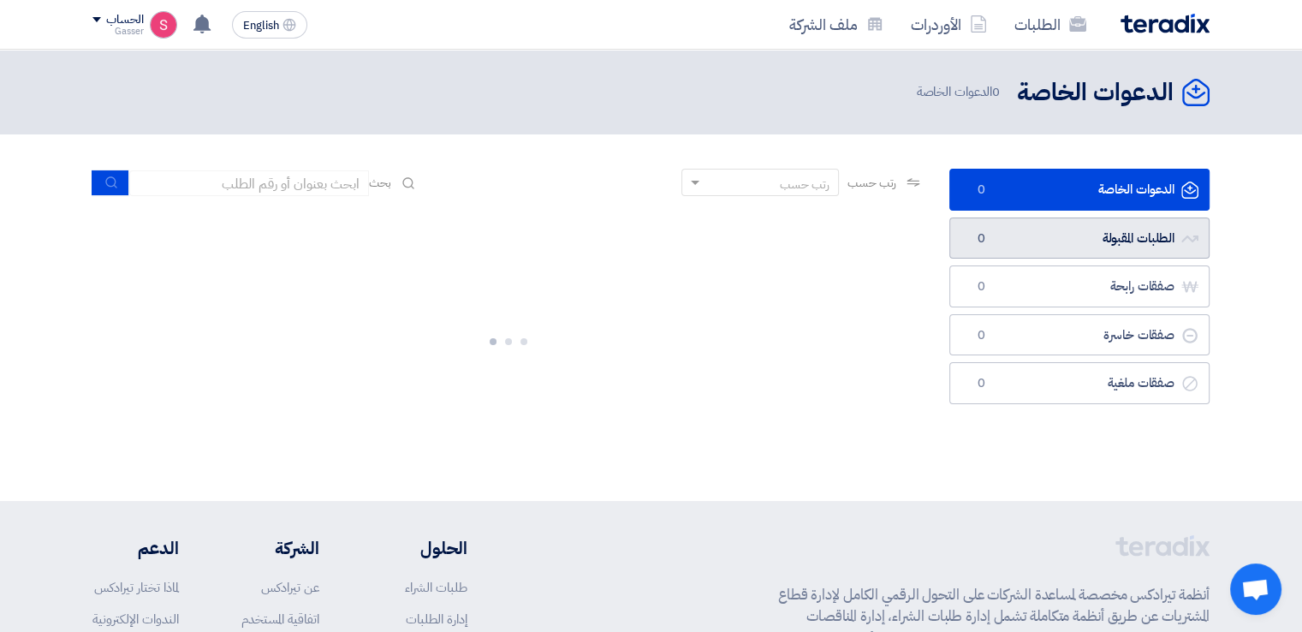
click at [991, 251] on link "الطلبات المقبولة الطلبات المقبولة 0" at bounding box center [1079, 238] width 260 height 42
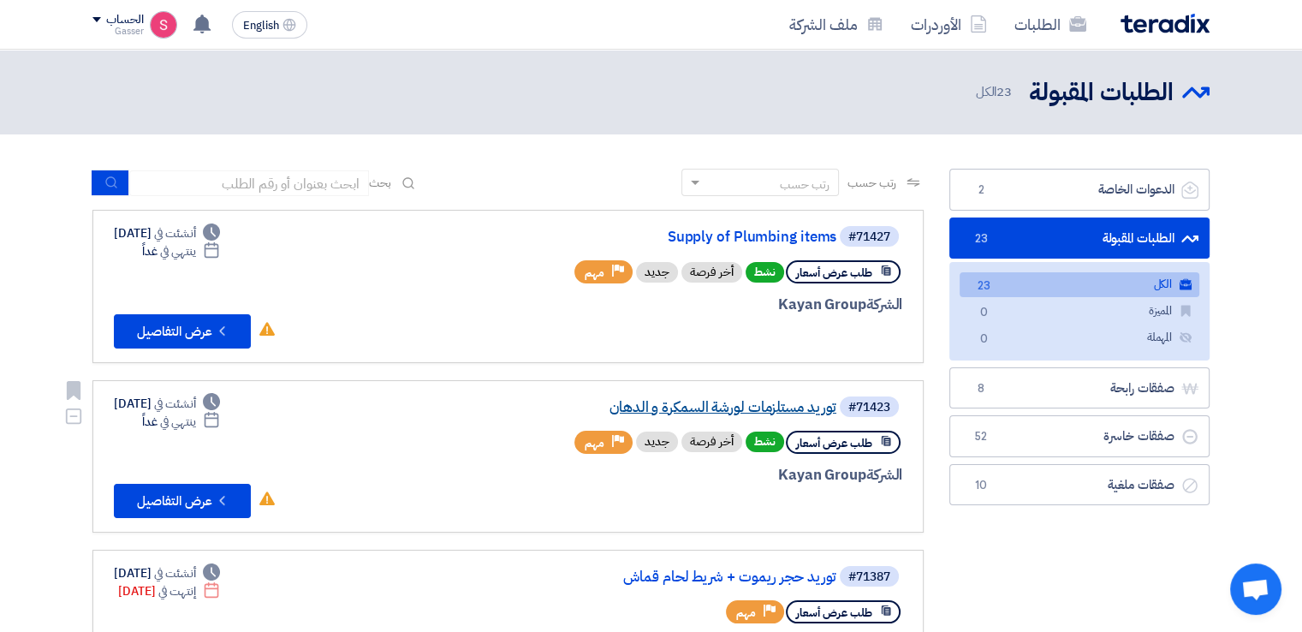
click at [773, 408] on link "توريد مستلزمات لورشة السمكرة و الدهان" at bounding box center [665, 407] width 342 height 15
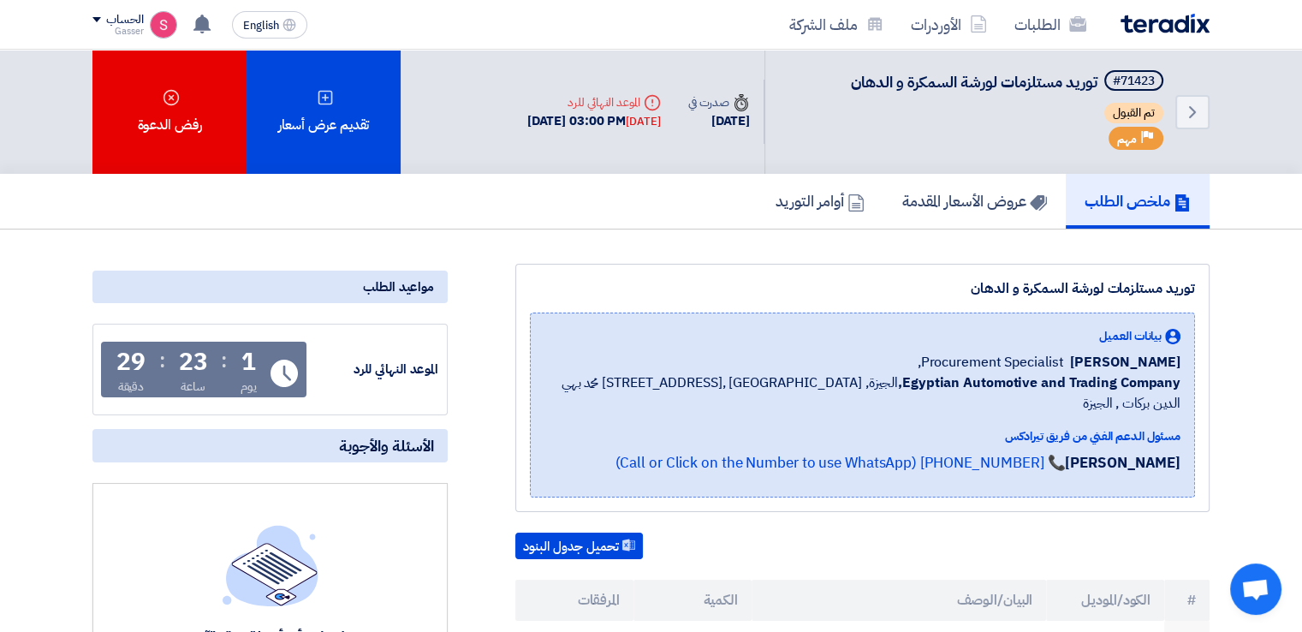
scroll to position [399, 0]
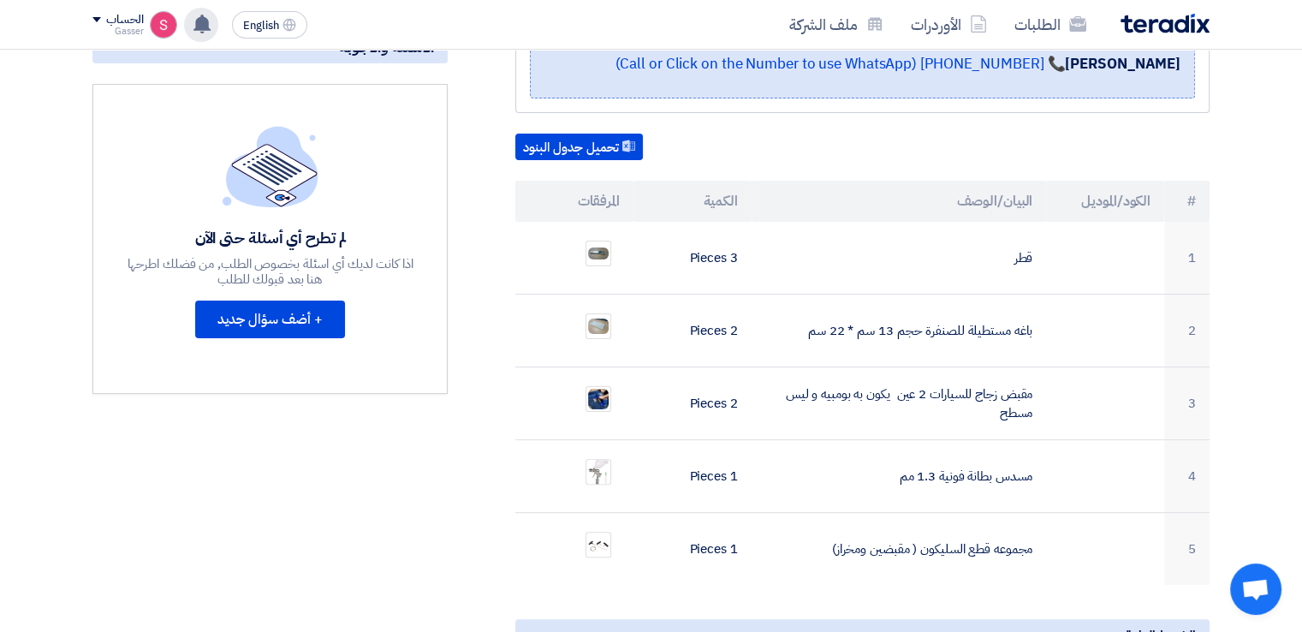
click at [209, 27] on icon at bounding box center [202, 24] width 19 height 19
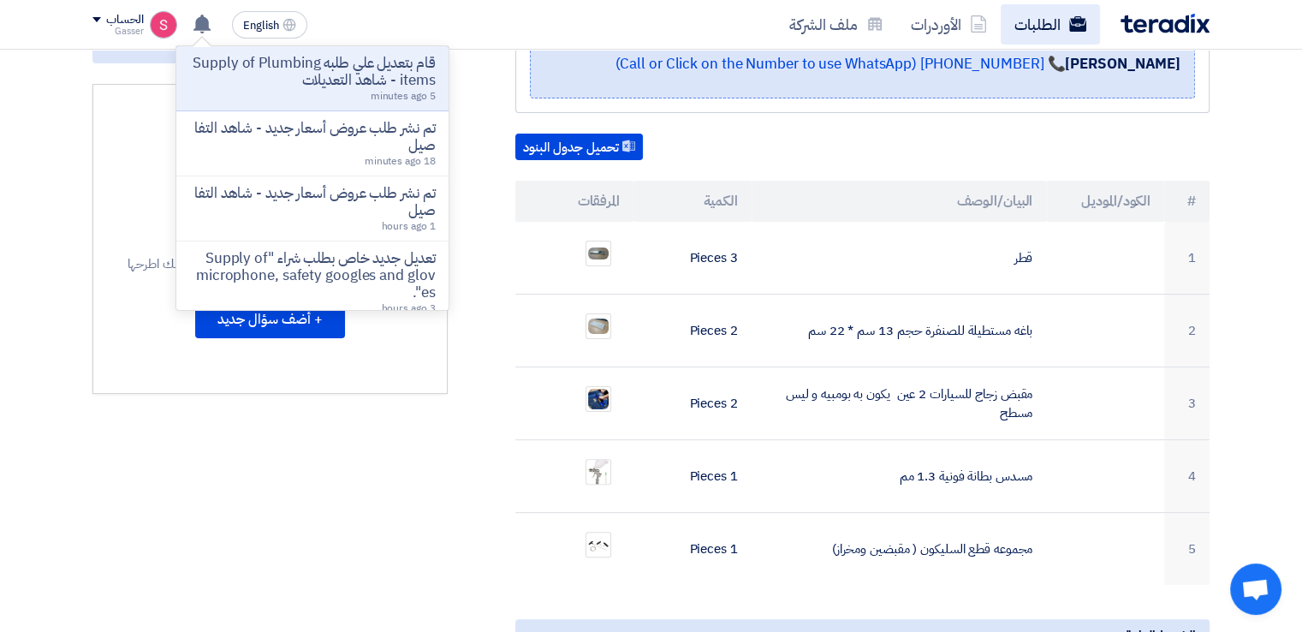
click at [1051, 39] on link "الطلبات" at bounding box center [1050, 24] width 99 height 40
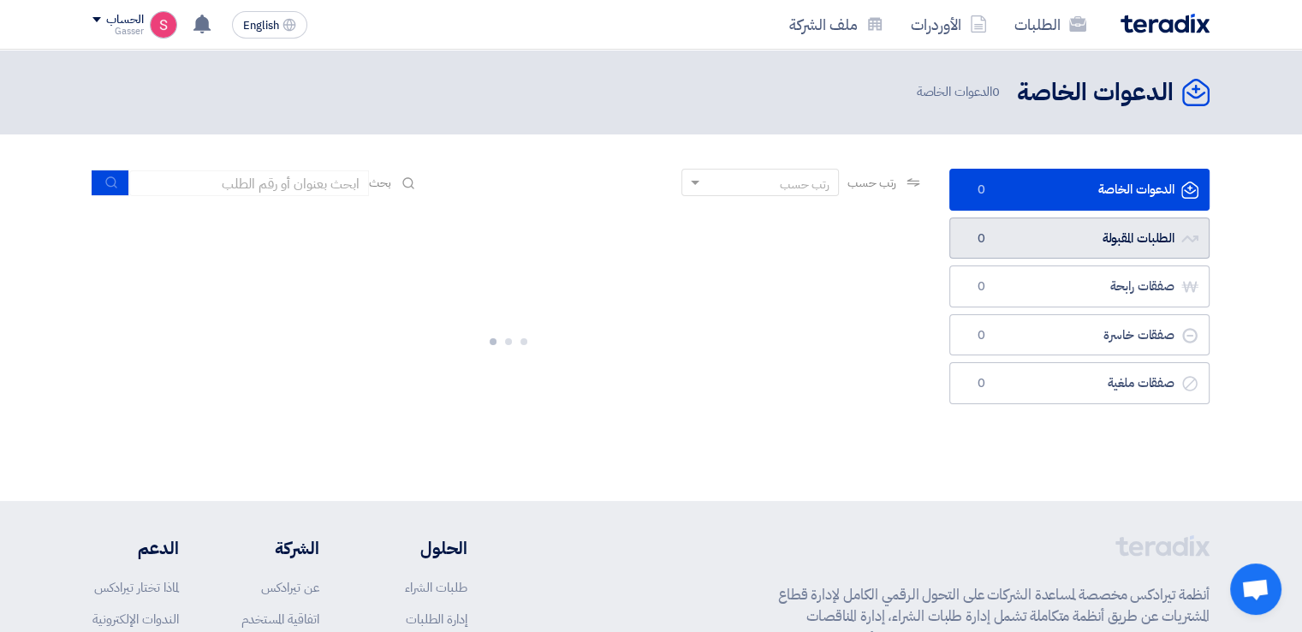
click at [1072, 252] on link "الطلبات المقبولة الطلبات المقبولة 0" at bounding box center [1079, 238] width 260 height 42
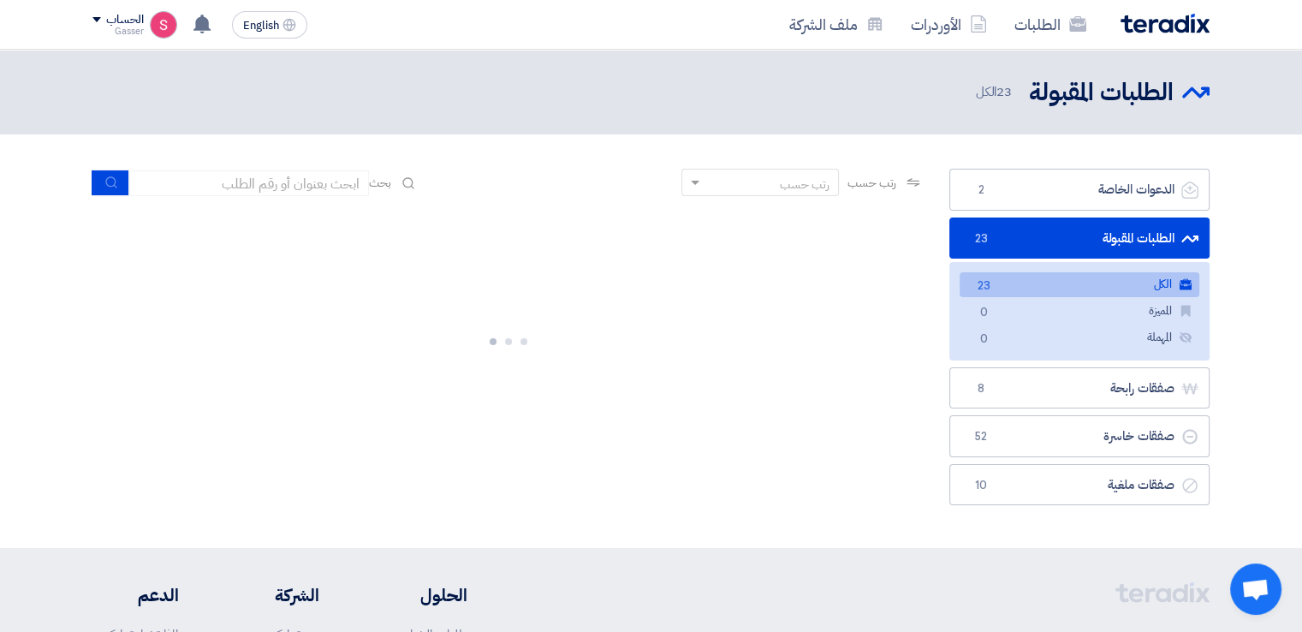
click at [1072, 279] on link "الكل الكل 23" at bounding box center [1080, 284] width 240 height 25
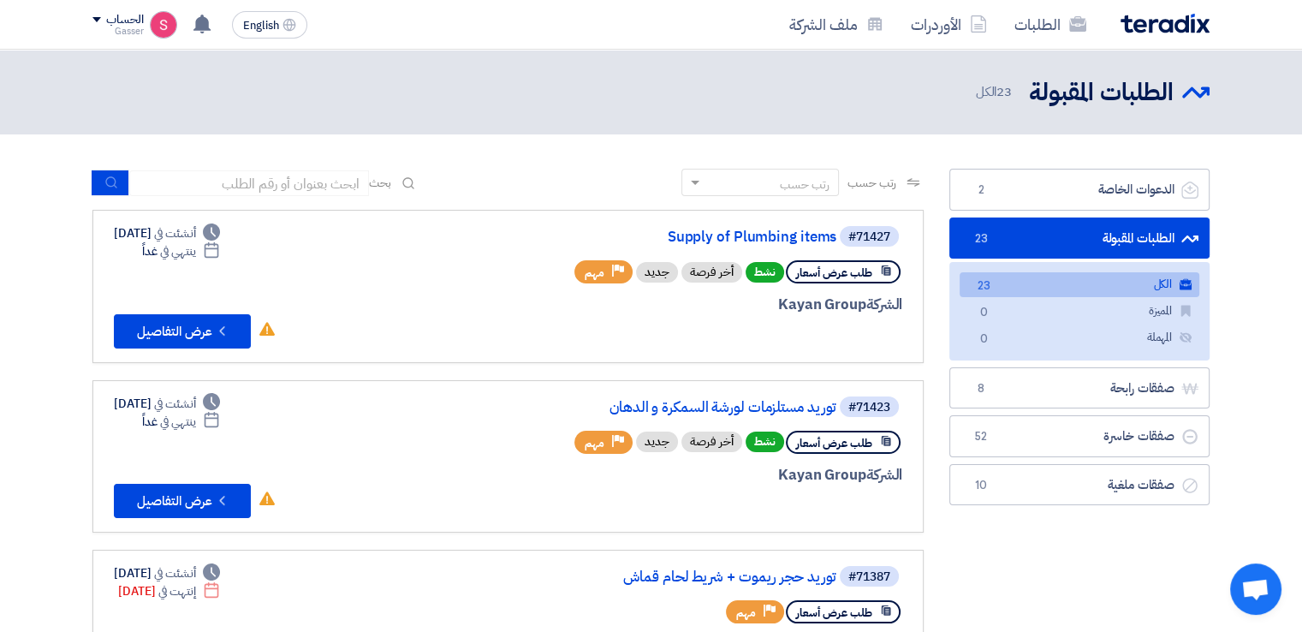
scroll to position [400, 0]
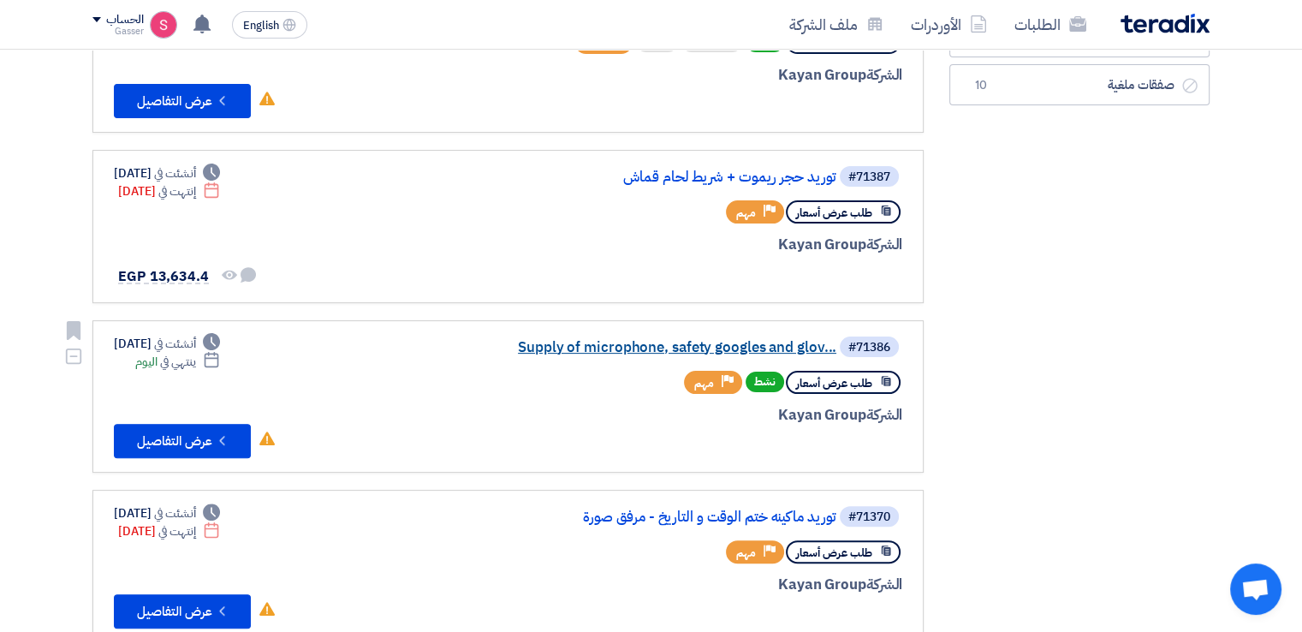
click at [788, 348] on link "Supply of microphone, safety googles and glov..." at bounding box center [665, 347] width 342 height 15
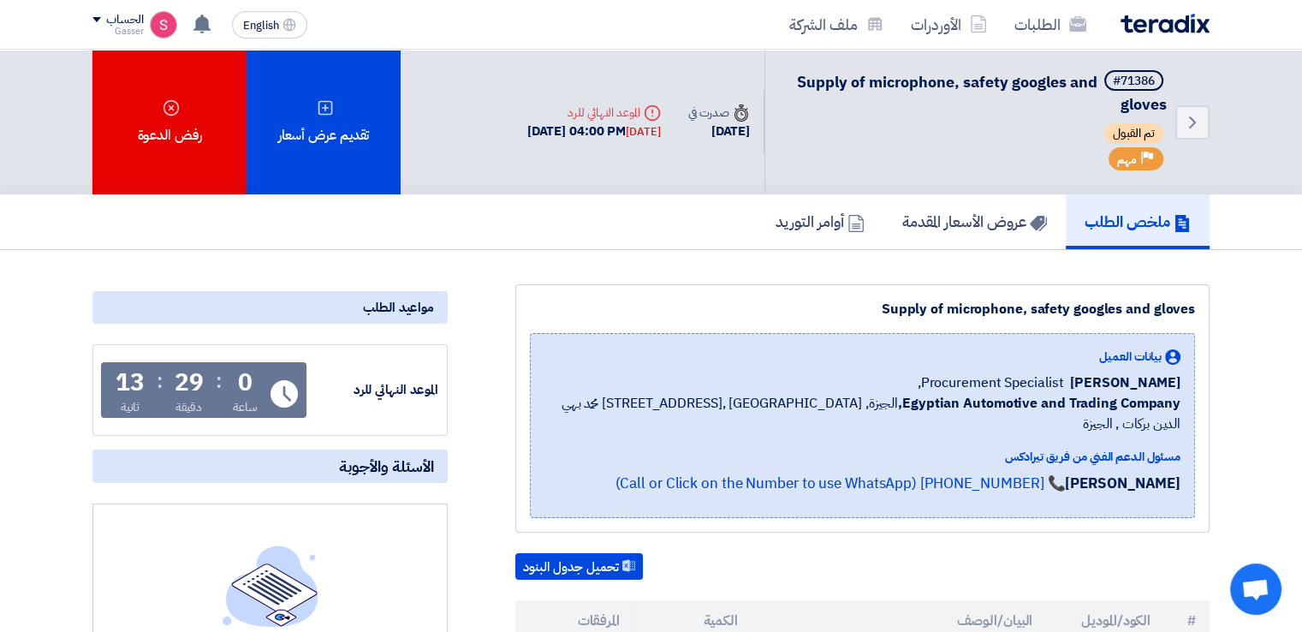
scroll to position [399, 0]
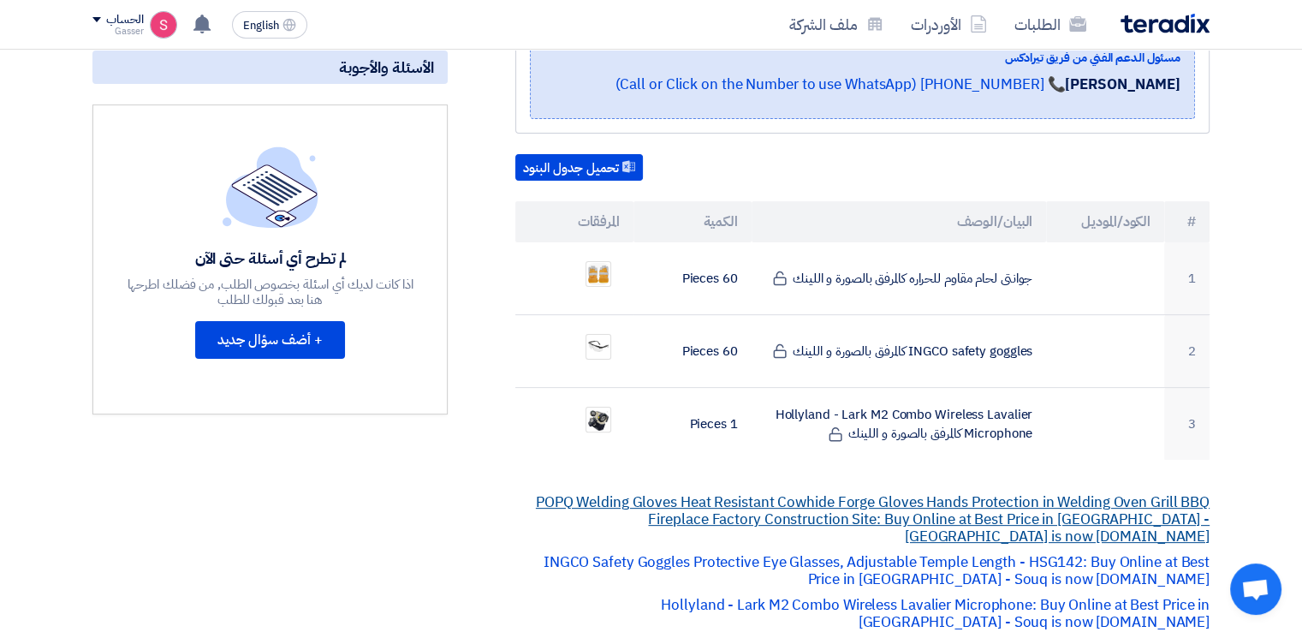
click at [949, 491] on link "POPQ Welding Gloves Heat Resistant Cowhide Forge Gloves Hands Protection in Wel…" at bounding box center [873, 519] width 674 height 56
